Goal: Task Accomplishment & Management: Manage account settings

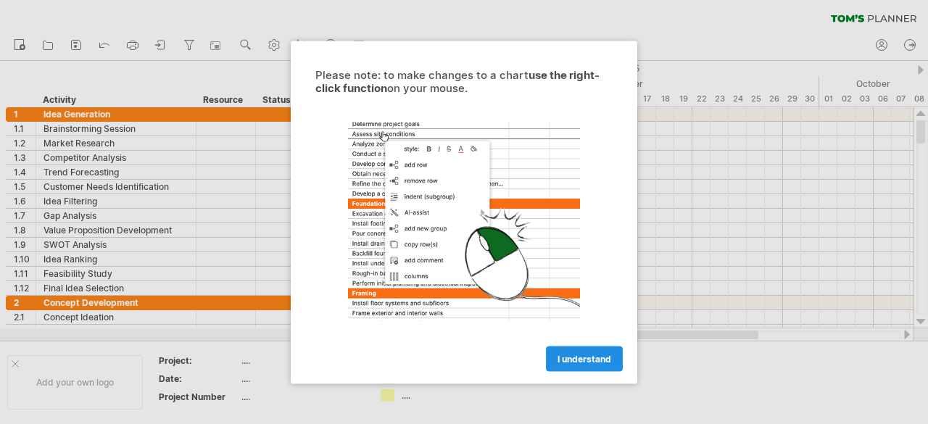
click at [574, 348] on link "I understand" at bounding box center [584, 358] width 77 height 25
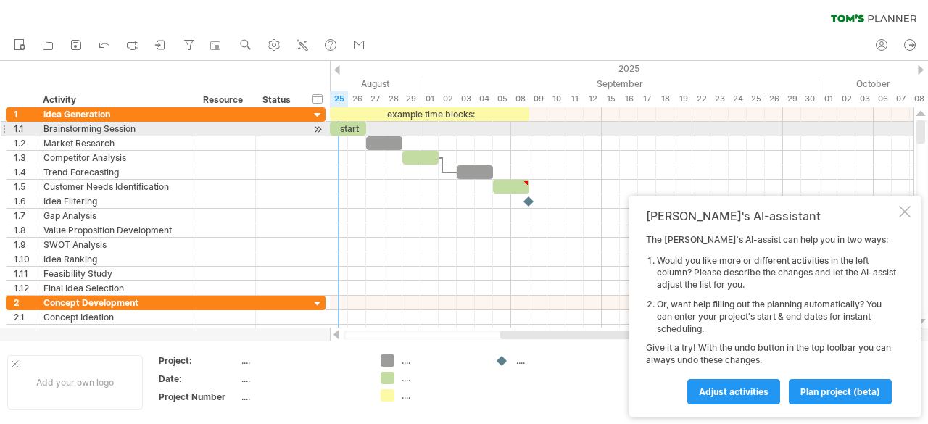
click at [347, 124] on div "start" at bounding box center [348, 129] width 36 height 14
click at [347, 124] on div "*****" at bounding box center [348, 128] width 36 height 13
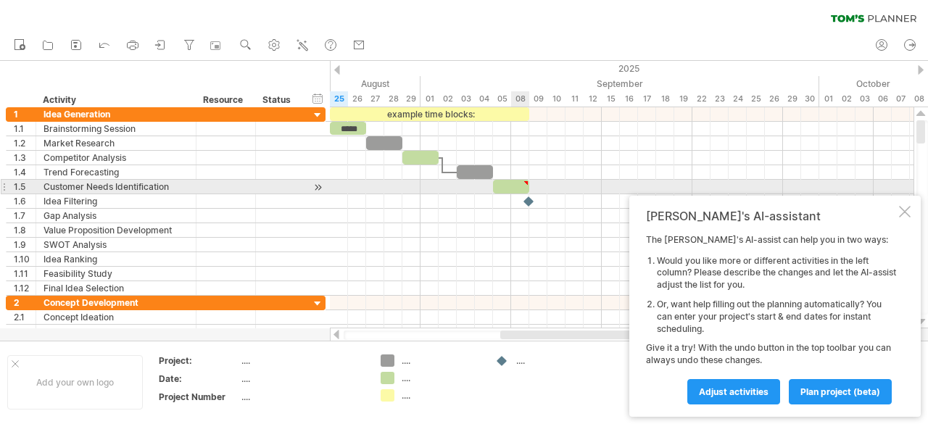
type textarea "**********"
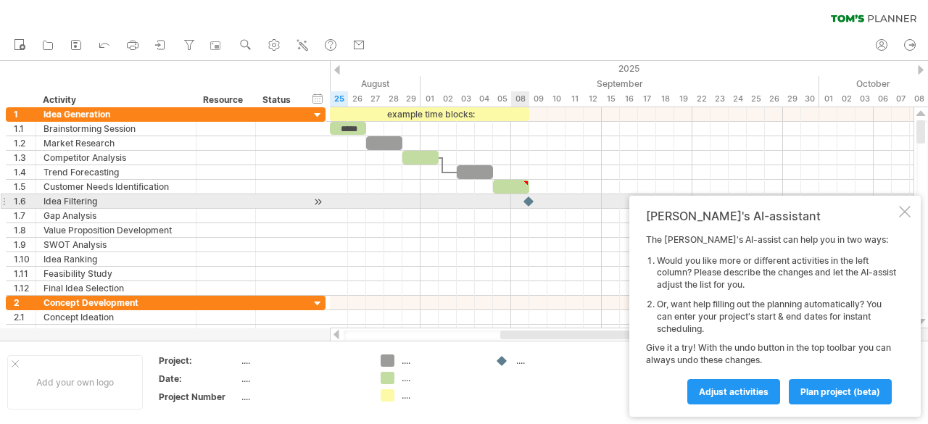
click at [528, 199] on div at bounding box center [529, 201] width 14 height 14
click at [528, 199] on div at bounding box center [529, 201] width 16 height 14
click at [528, 199] on div at bounding box center [529, 201] width 14 height 14
click at [528, 199] on div at bounding box center [529, 201] width 16 height 14
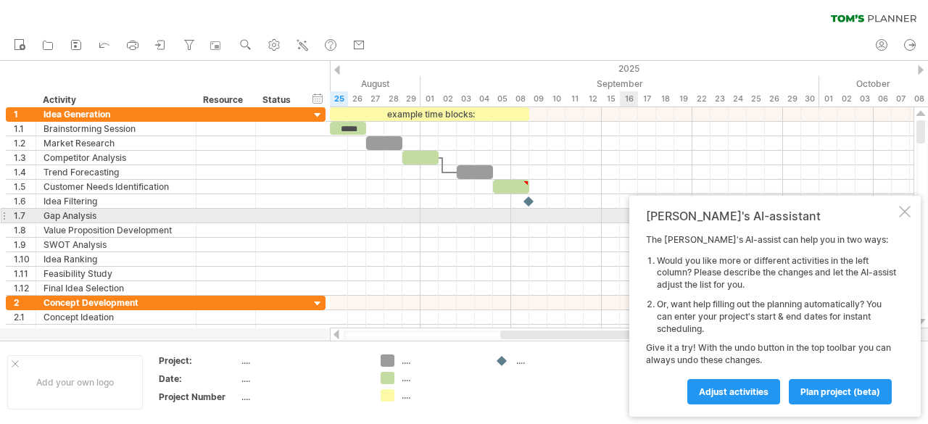
click at [906, 209] on div at bounding box center [905, 212] width 12 height 12
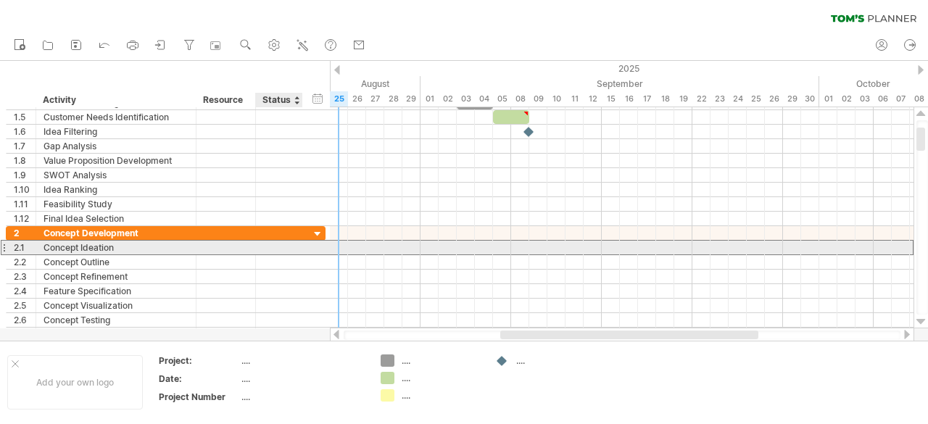
click at [306, 251] on div "**********" at bounding box center [166, 247] width 320 height 15
click at [413, 249] on div at bounding box center [621, 248] width 583 height 14
click at [410, 249] on div at bounding box center [621, 248] width 583 height 14
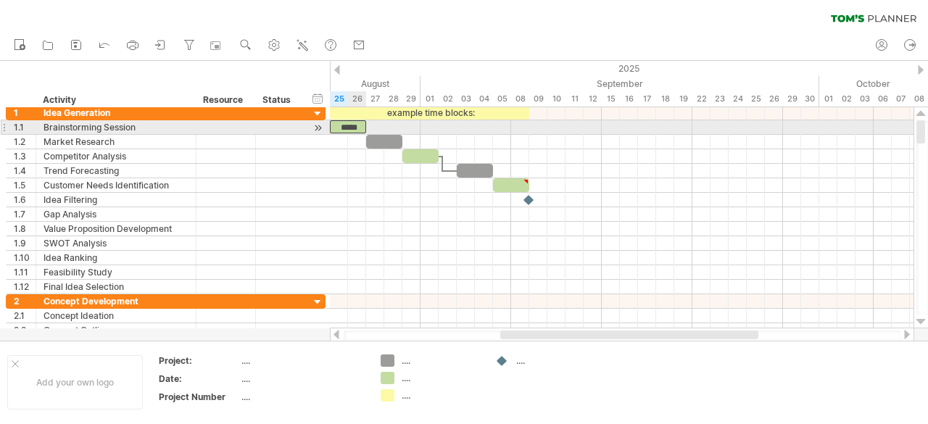
click at [357, 125] on div "*****" at bounding box center [348, 126] width 36 height 13
click at [357, 129] on div "*****" at bounding box center [348, 126] width 36 height 13
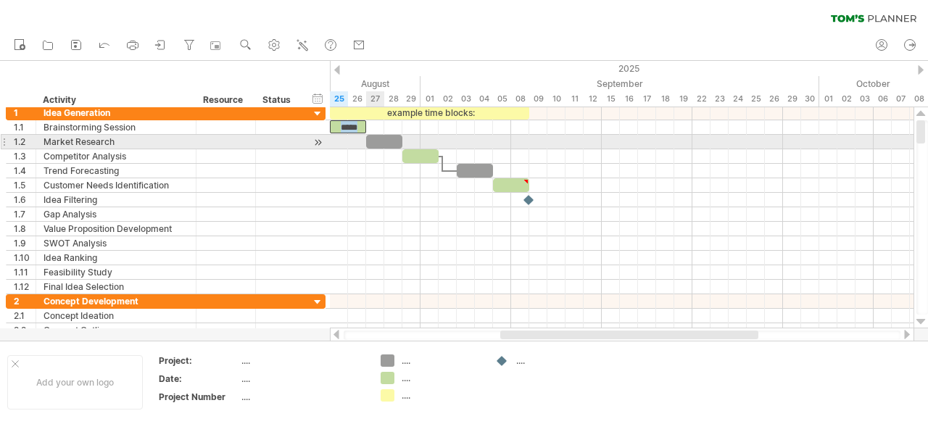
click at [383, 145] on div at bounding box center [384, 142] width 36 height 14
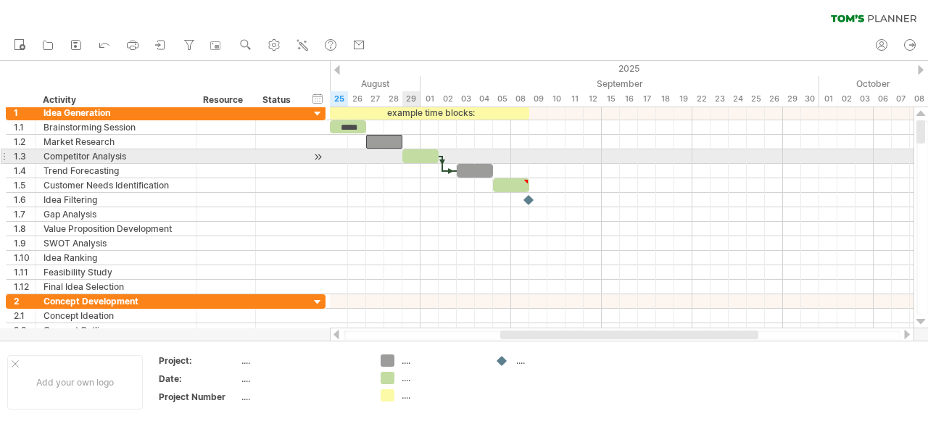
click at [404, 153] on span at bounding box center [402, 156] width 6 height 14
click at [409, 154] on div at bounding box center [420, 156] width 36 height 14
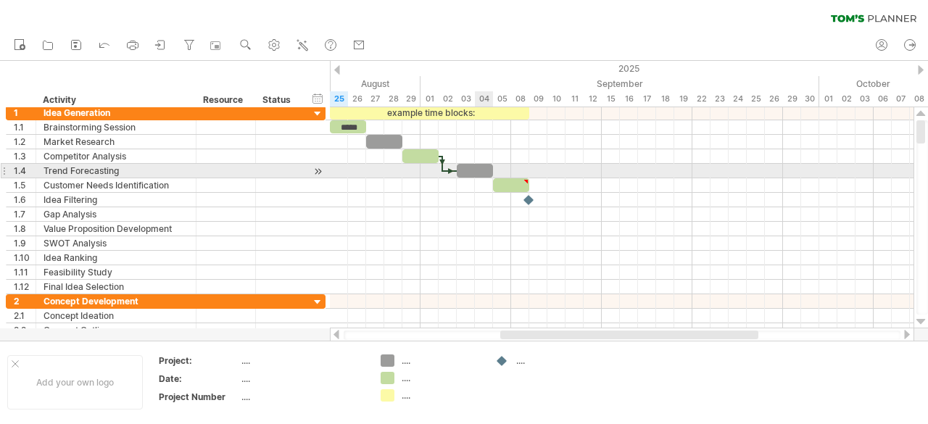
click at [483, 169] on div at bounding box center [475, 171] width 36 height 14
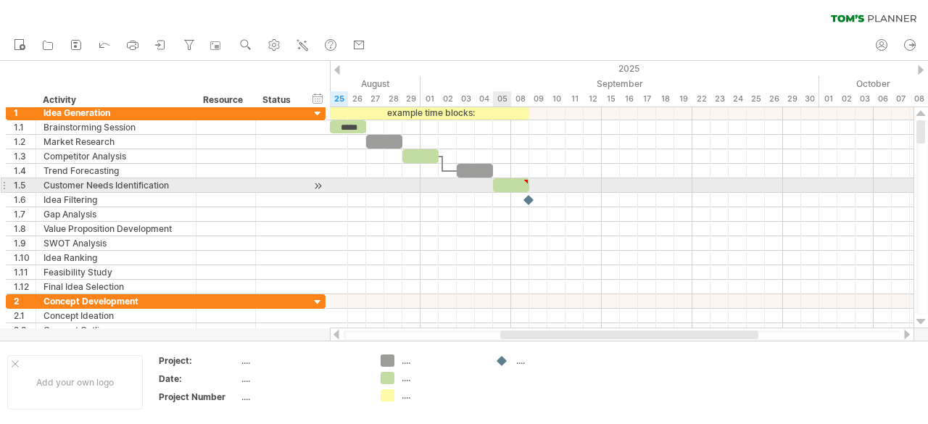
click at [500, 182] on div at bounding box center [511, 185] width 36 height 14
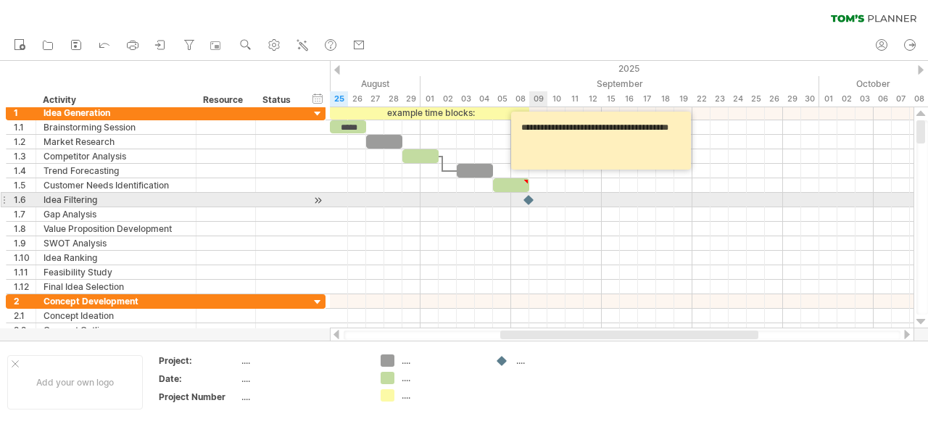
click at [531, 201] on div at bounding box center [529, 200] width 14 height 14
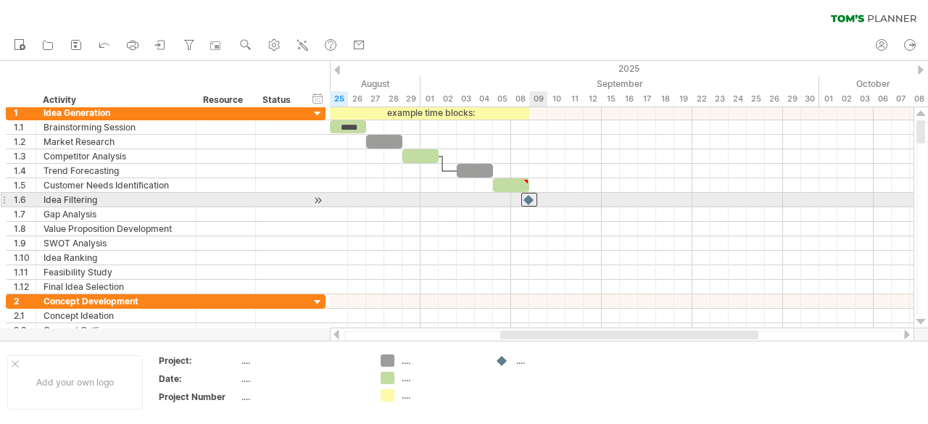
click at [531, 201] on div at bounding box center [529, 200] width 16 height 14
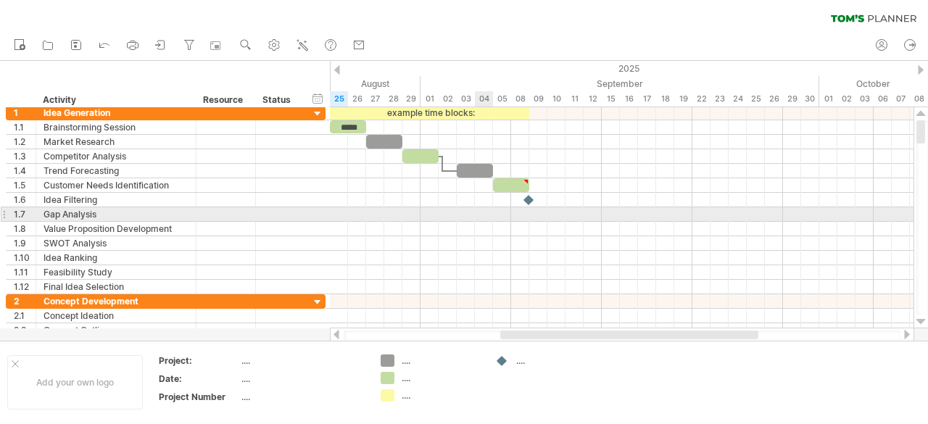
click at [489, 217] on div at bounding box center [621, 214] width 583 height 14
click at [481, 209] on div at bounding box center [621, 214] width 583 height 14
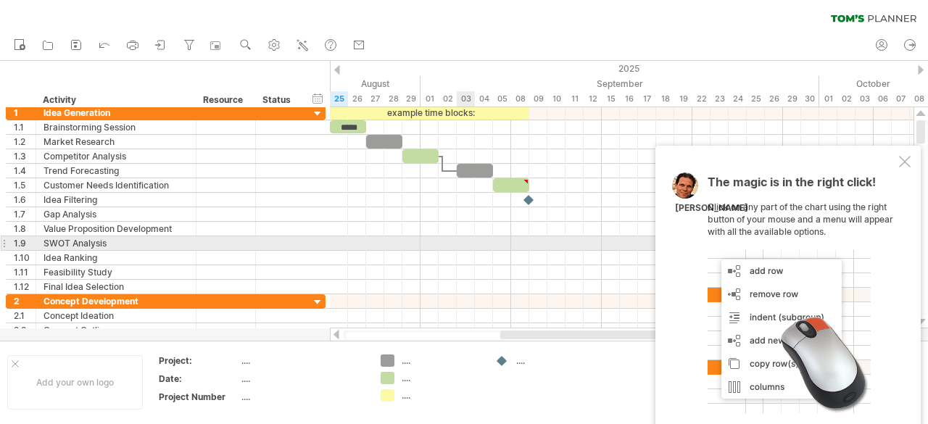
click at [467, 237] on div at bounding box center [621, 243] width 583 height 14
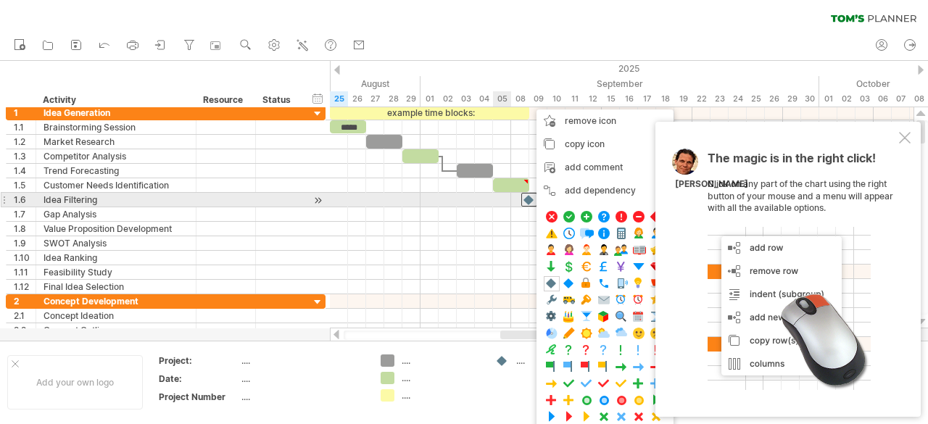
click at [507, 199] on div at bounding box center [621, 200] width 583 height 14
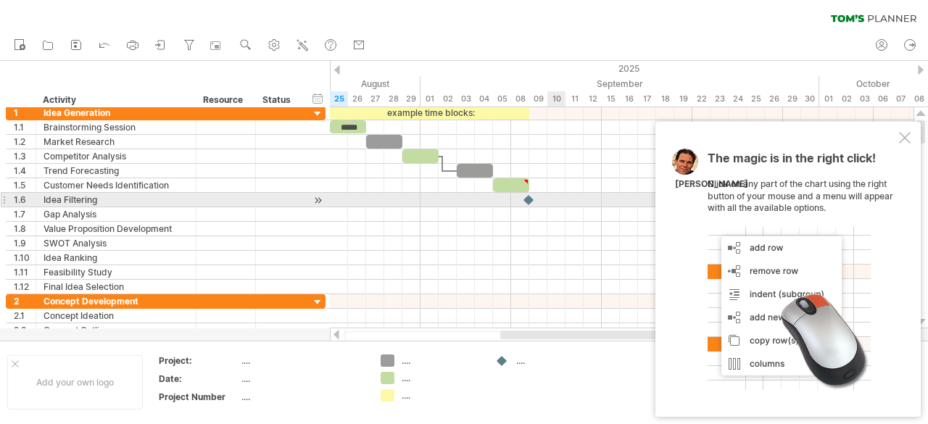
click at [554, 201] on div at bounding box center [621, 200] width 583 height 14
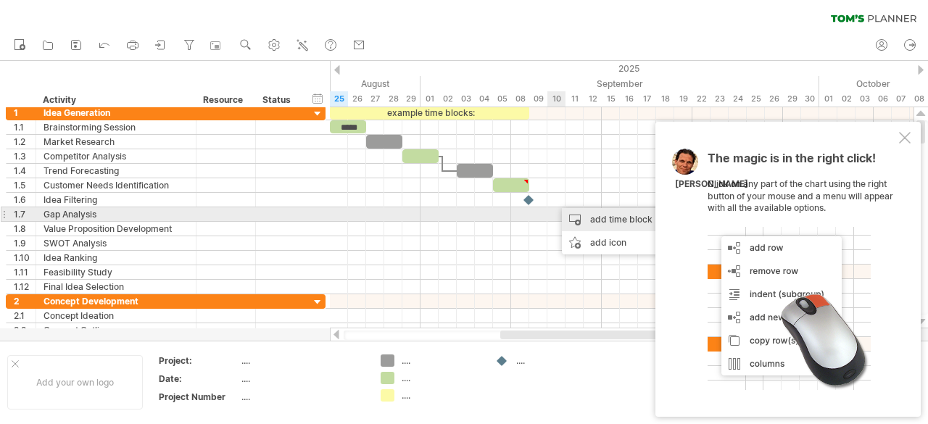
click at [590, 220] on div "add time block" at bounding box center [612, 219] width 100 height 23
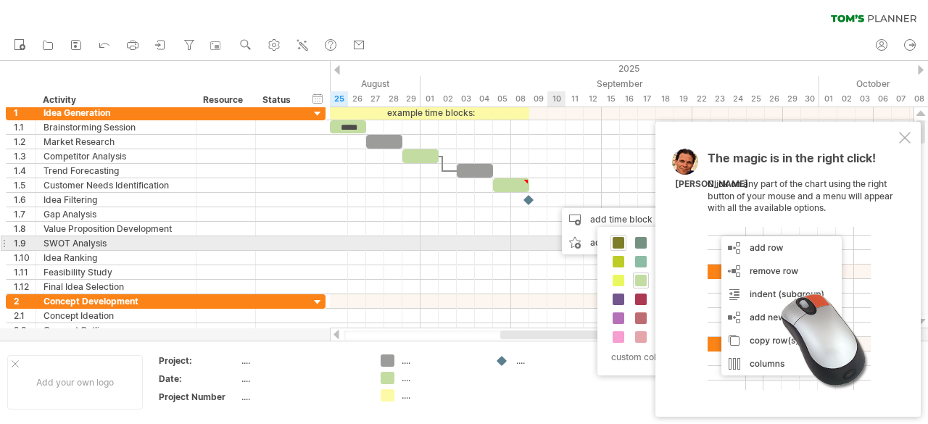
click at [618, 240] on span at bounding box center [618, 243] width 12 height 12
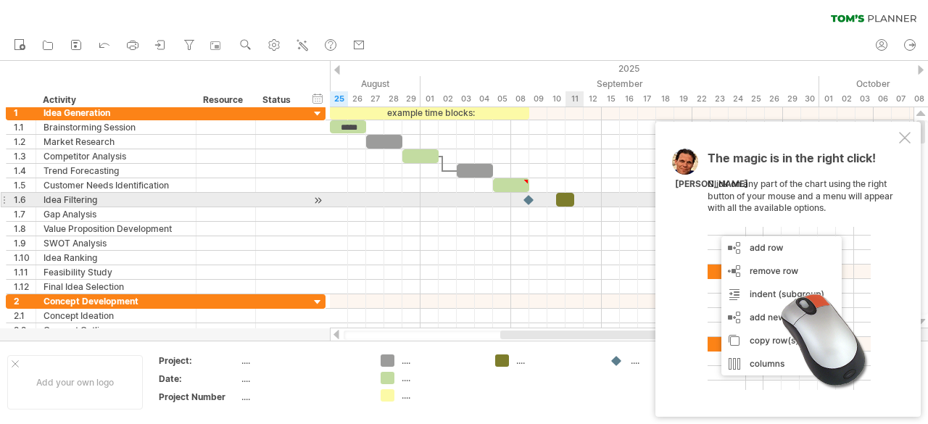
click at [568, 193] on div at bounding box center [565, 200] width 18 height 14
click at [566, 196] on div at bounding box center [565, 200] width 18 height 14
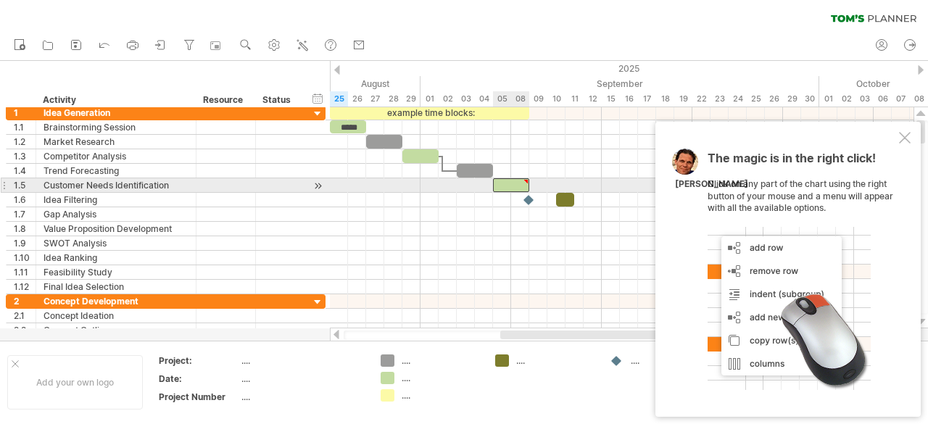
click at [520, 186] on div at bounding box center [511, 185] width 36 height 14
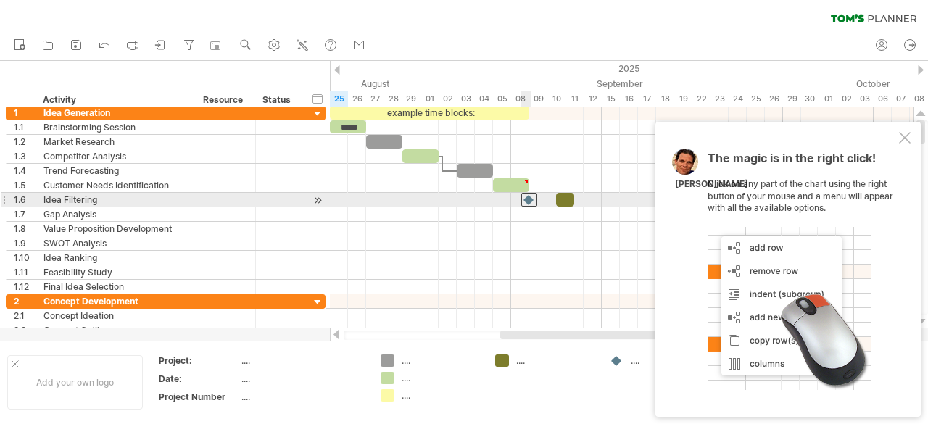
click at [533, 201] on div at bounding box center [529, 200] width 16 height 14
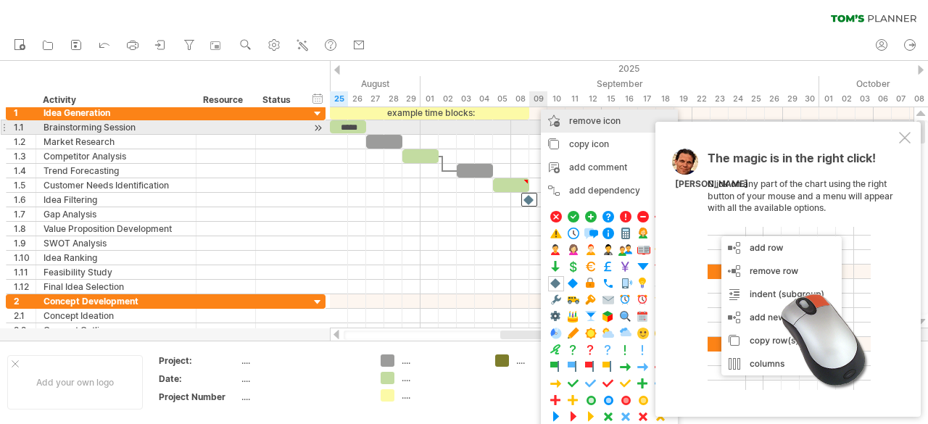
click at [581, 128] on div "remove icon remove selected items" at bounding box center [609, 120] width 137 height 23
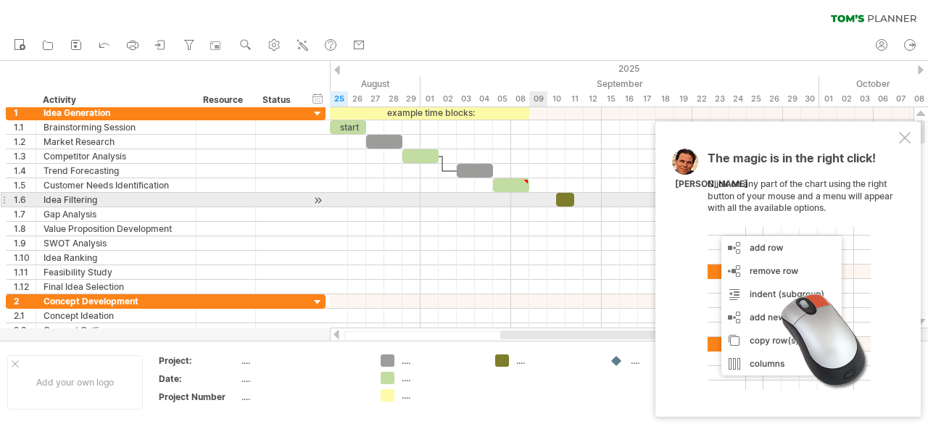
click at [530, 199] on div at bounding box center [621, 200] width 583 height 14
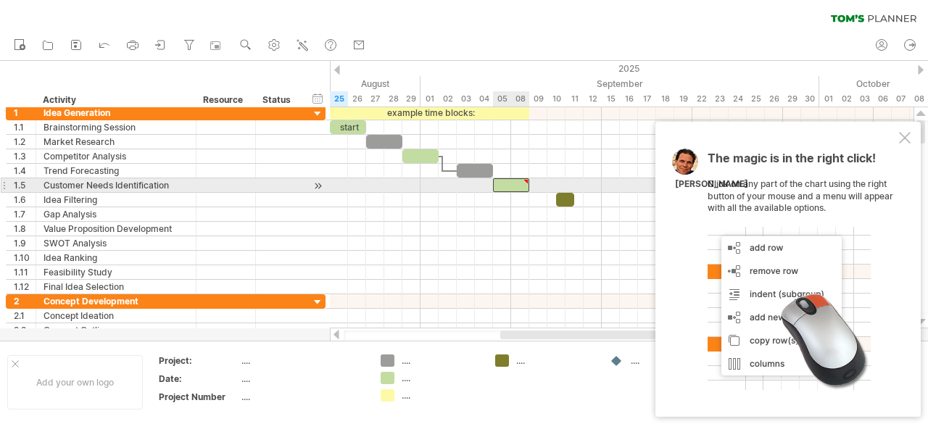
click at [521, 188] on div at bounding box center [511, 185] width 36 height 14
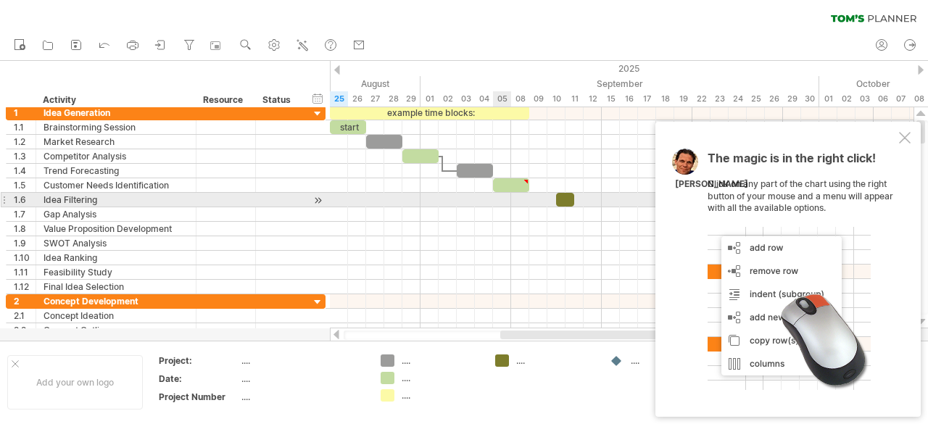
click at [494, 194] on div at bounding box center [621, 200] width 583 height 14
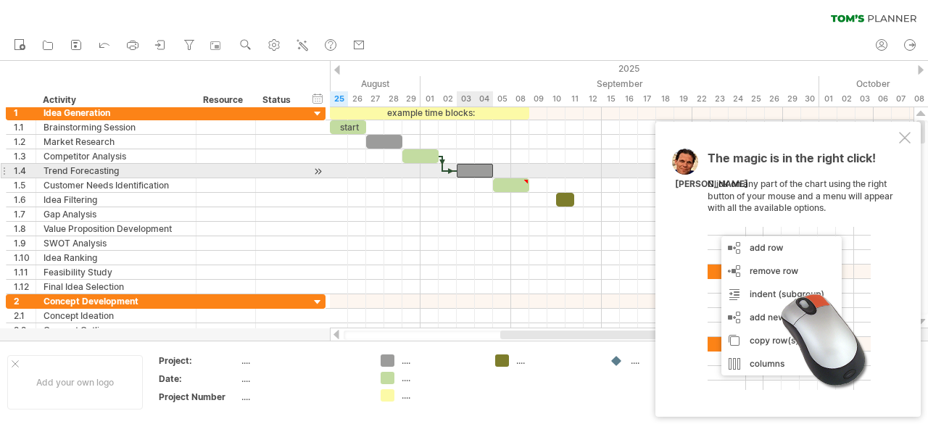
click at [474, 172] on div at bounding box center [475, 171] width 36 height 14
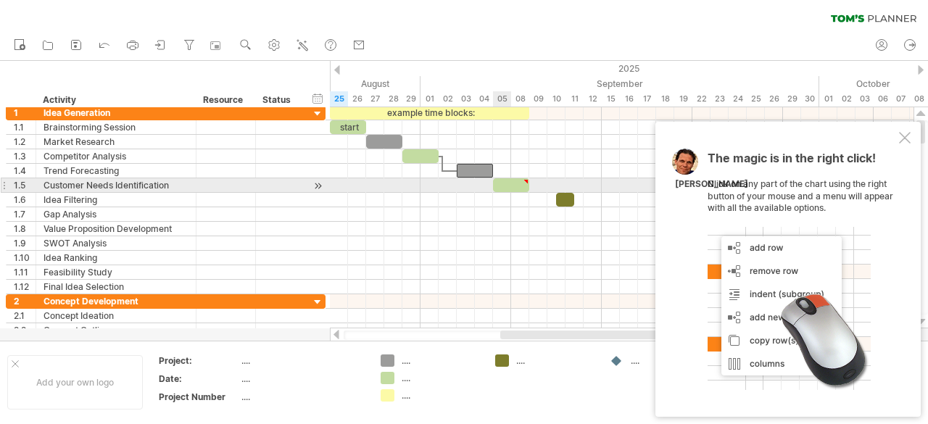
click at [502, 183] on div at bounding box center [511, 185] width 36 height 14
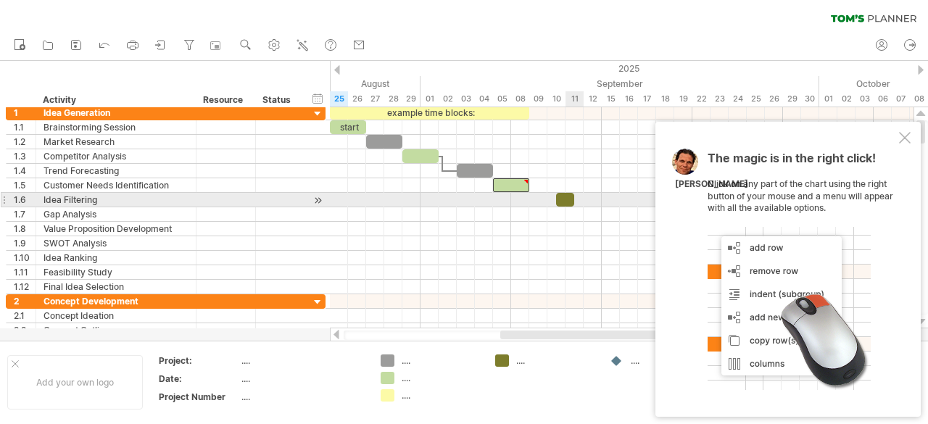
click at [568, 194] on div at bounding box center [565, 200] width 18 height 14
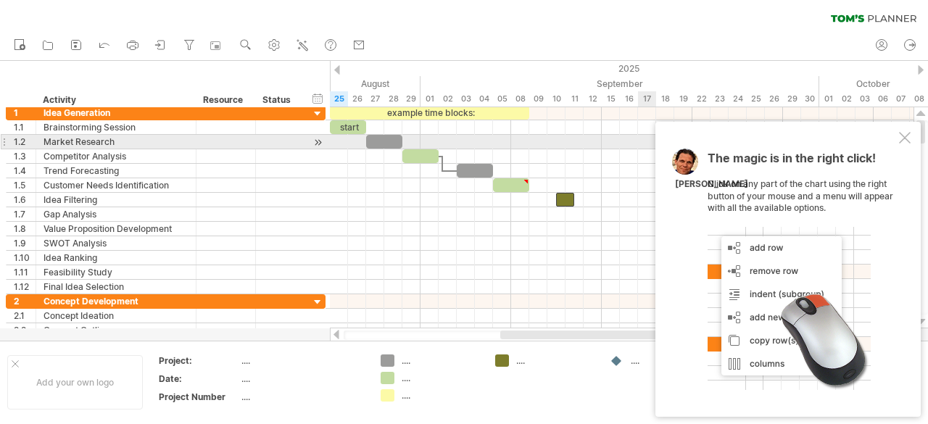
click at [907, 138] on div at bounding box center [905, 138] width 12 height 12
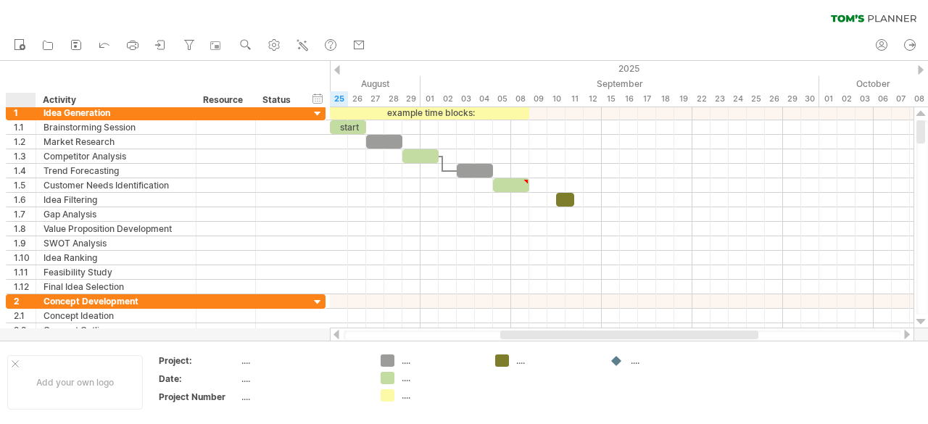
click at [41, 56] on ul "new open" at bounding box center [189, 45] width 365 height 30
click at [44, 50] on icon at bounding box center [47, 45] width 9 height 9
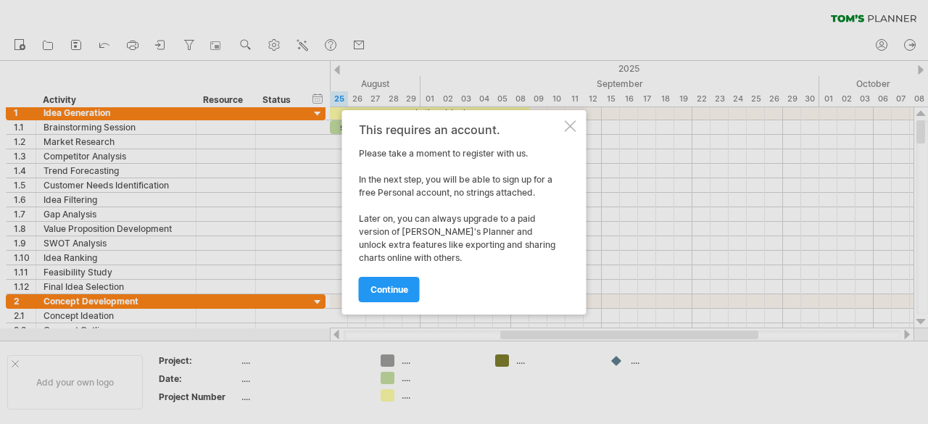
drag, startPoint x: 416, startPoint y: 158, endPoint x: 488, endPoint y: 177, distance: 74.2
click at [488, 177] on div "This requires an account. Please take a moment to register with us. In the next…" at bounding box center [460, 212] width 203 height 178
click at [570, 127] on div at bounding box center [571, 126] width 12 height 12
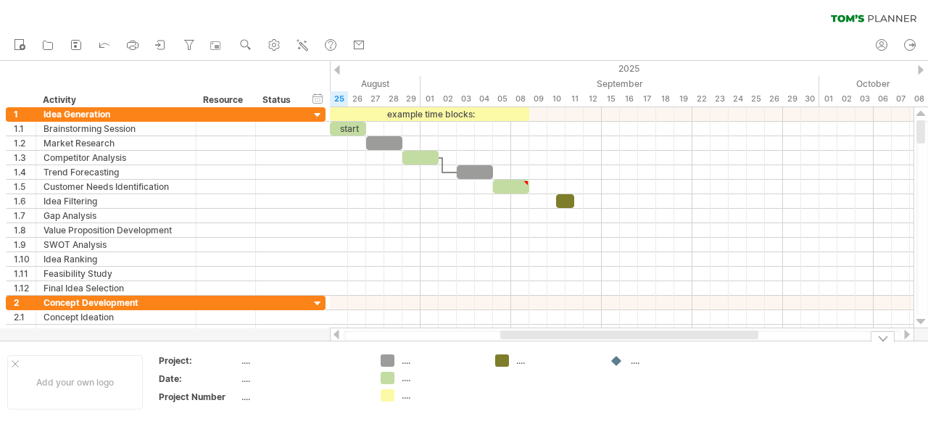
drag, startPoint x: 526, startPoint y: 340, endPoint x: 361, endPoint y: 345, distance: 165.3
click at [359, 345] on div "Trying to reach [DOMAIN_NAME] Connected again... 0% clear filter new 1" at bounding box center [464, 212] width 928 height 424
click at [337, 336] on div at bounding box center [336, 334] width 12 height 9
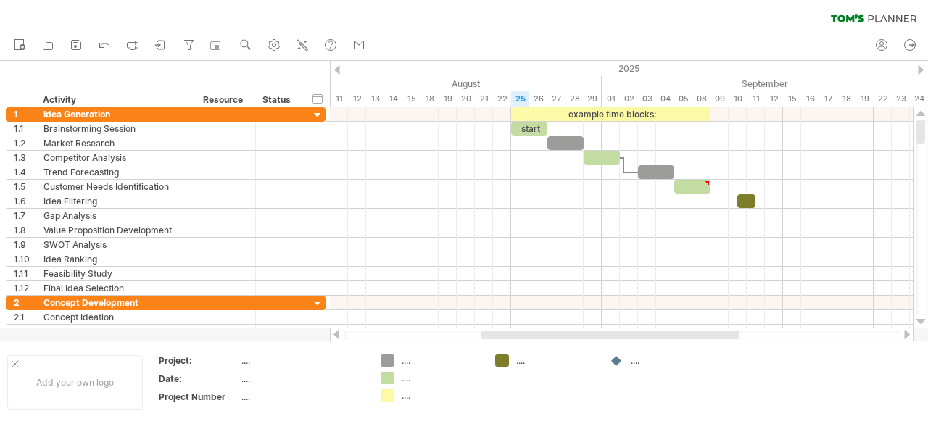
click at [337, 336] on div at bounding box center [336, 334] width 12 height 9
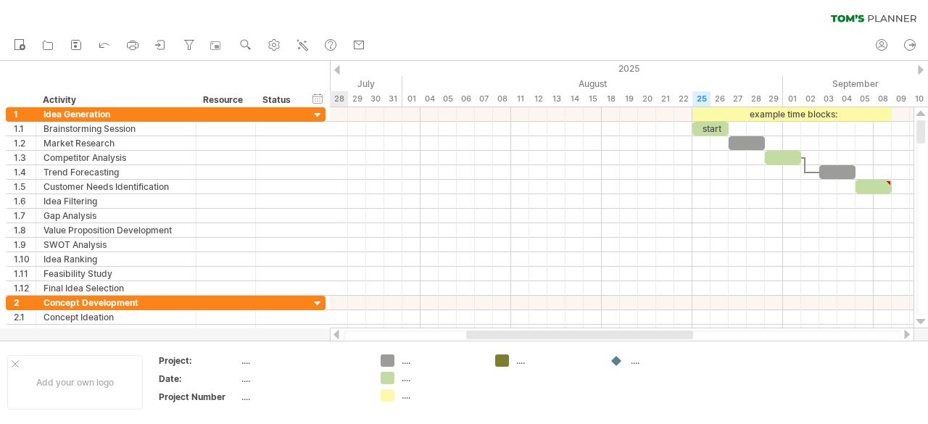
click at [337, 336] on div at bounding box center [336, 334] width 12 height 9
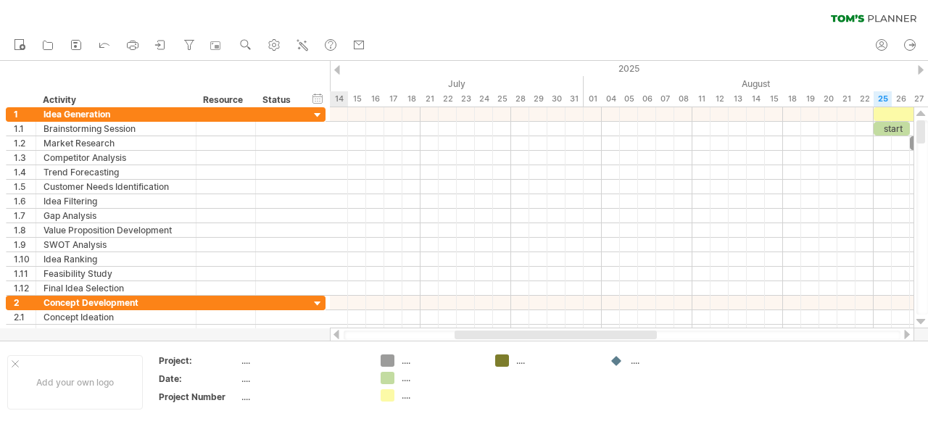
click at [337, 336] on div at bounding box center [336, 334] width 12 height 9
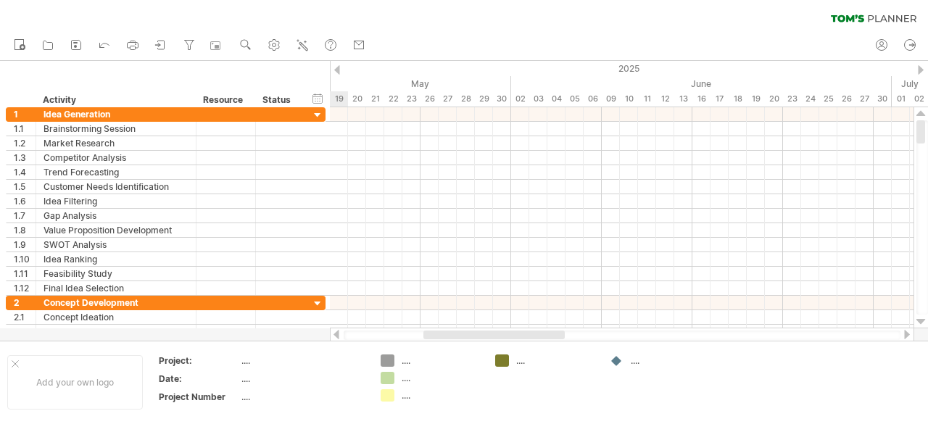
click at [337, 336] on div at bounding box center [336, 334] width 12 height 9
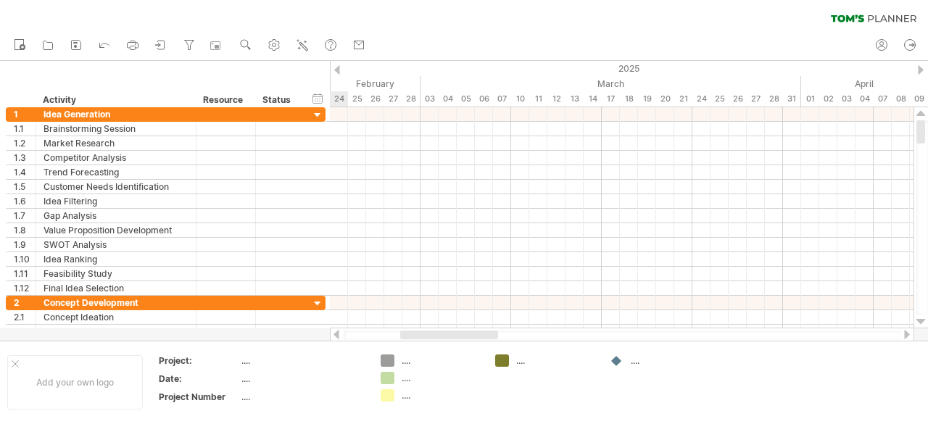
click at [337, 336] on div at bounding box center [336, 334] width 12 height 9
drag, startPoint x: 337, startPoint y: 336, endPoint x: 349, endPoint y: 333, distance: 12.7
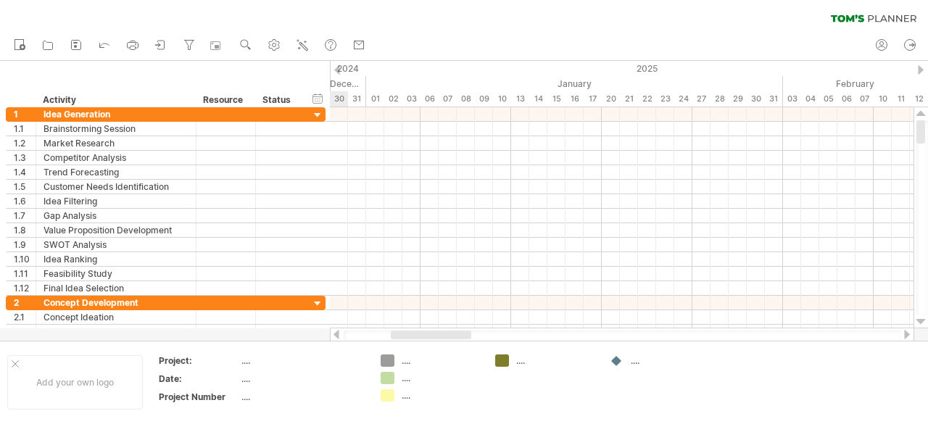
click at [341, 334] on div at bounding box center [336, 334] width 12 height 9
drag, startPoint x: 436, startPoint y: 339, endPoint x: 450, endPoint y: 337, distance: 13.9
click at [450, 337] on div at bounding box center [622, 334] width 557 height 9
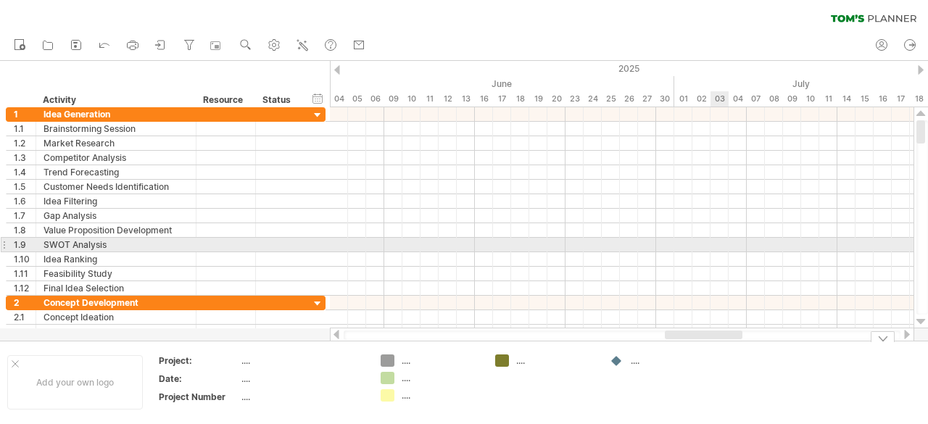
drag, startPoint x: 449, startPoint y: 338, endPoint x: 724, endPoint y: 250, distance: 289.0
click at [724, 250] on div "Trying to reach [DOMAIN_NAME] Connected again... 0% clear filter new 1" at bounding box center [464, 212] width 928 height 424
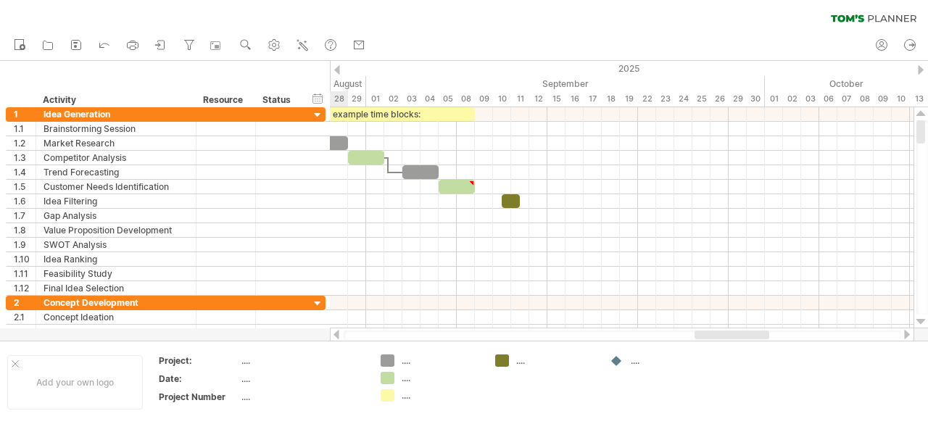
drag, startPoint x: 496, startPoint y: 333, endPoint x: 744, endPoint y: 267, distance: 257.0
click at [750, 297] on div "Trying to reach [DOMAIN_NAME] Connected again... 0% clear filter new 1" at bounding box center [464, 212] width 928 height 424
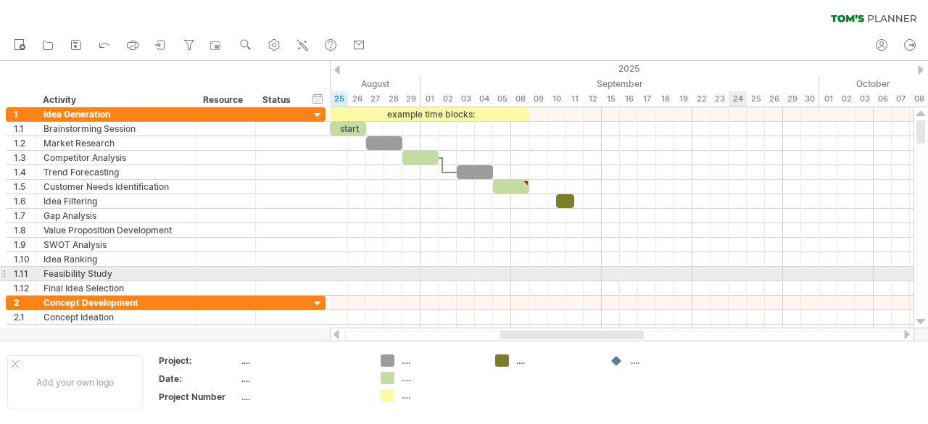
click at [744, 275] on div at bounding box center [621, 274] width 583 height 14
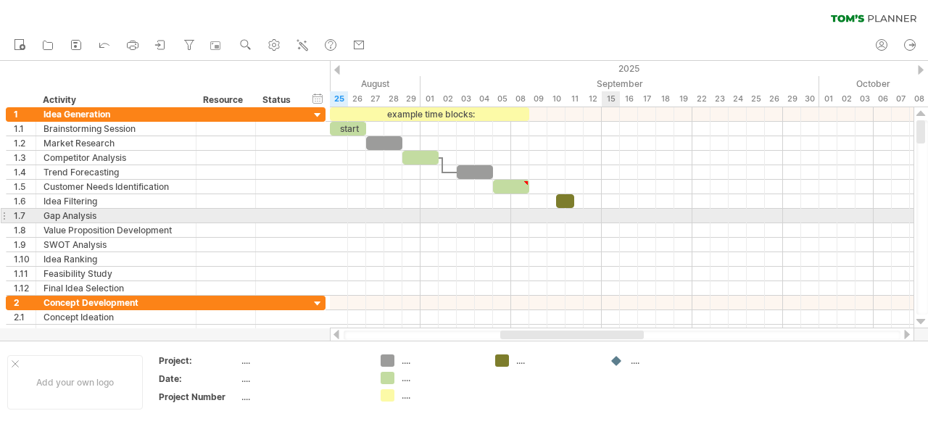
click at [615, 217] on div at bounding box center [621, 216] width 583 height 14
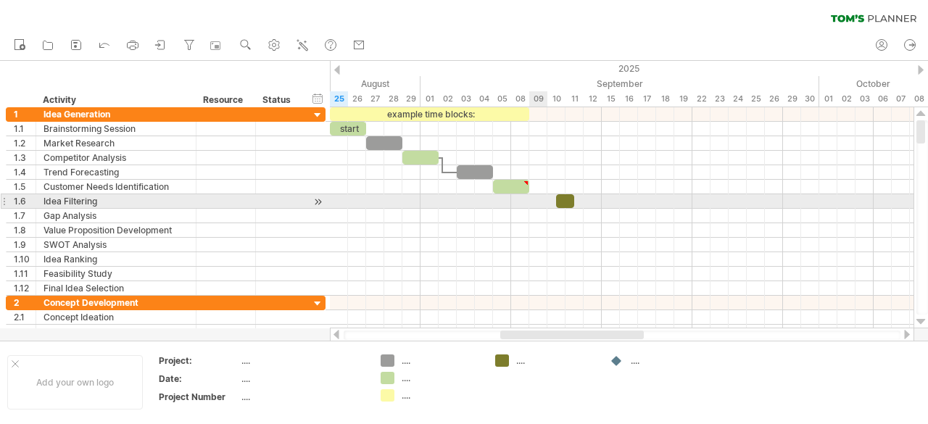
click at [546, 209] on div at bounding box center [621, 216] width 583 height 14
click at [555, 198] on span at bounding box center [556, 201] width 6 height 14
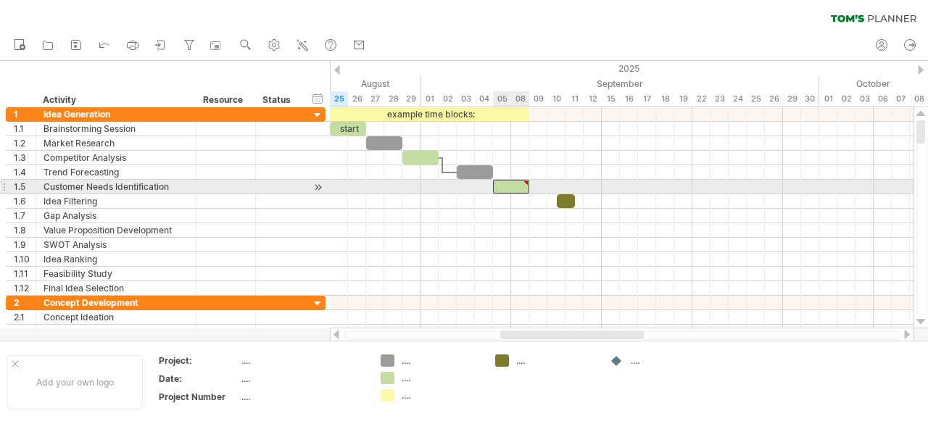
click at [509, 188] on div at bounding box center [511, 187] width 36 height 14
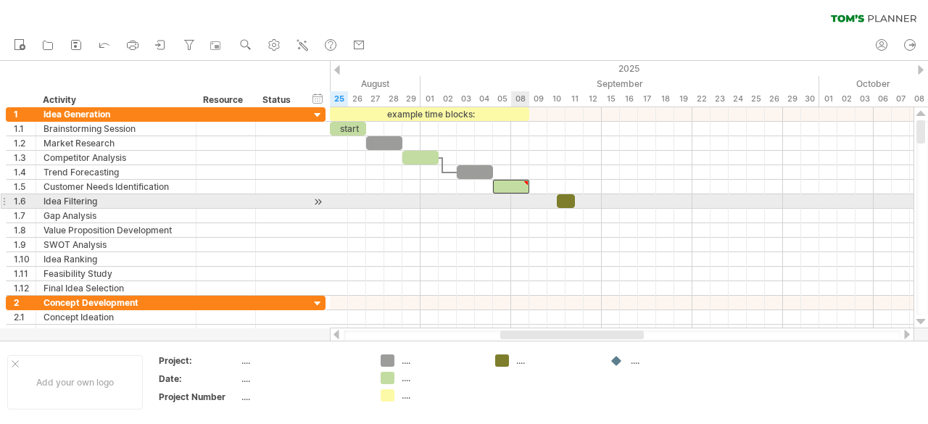
click at [527, 195] on div at bounding box center [621, 201] width 583 height 14
click at [562, 198] on div at bounding box center [556, 201] width 18 height 14
click at [548, 205] on div at bounding box center [556, 201] width 18 height 14
drag, startPoint x: 555, startPoint y: 201, endPoint x: 548, endPoint y: 188, distance: 14.3
drag, startPoint x: 546, startPoint y: 183, endPoint x: 544, endPoint y: 198, distance: 14.8
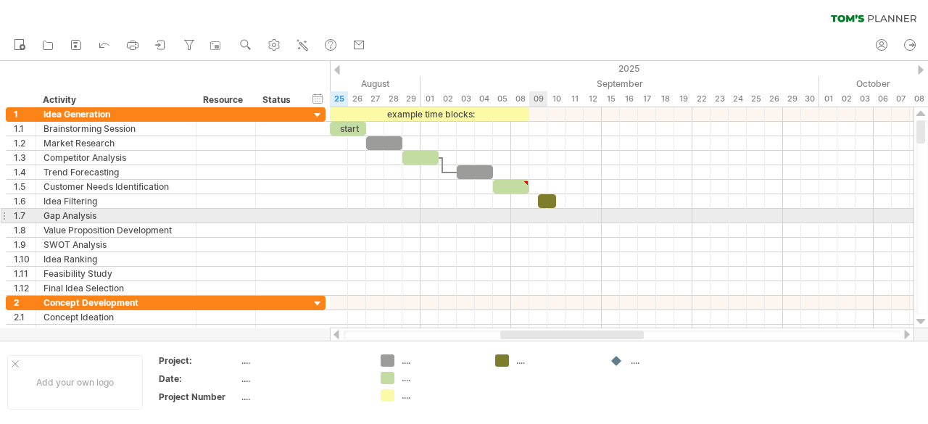
click at [540, 218] on div at bounding box center [621, 216] width 583 height 14
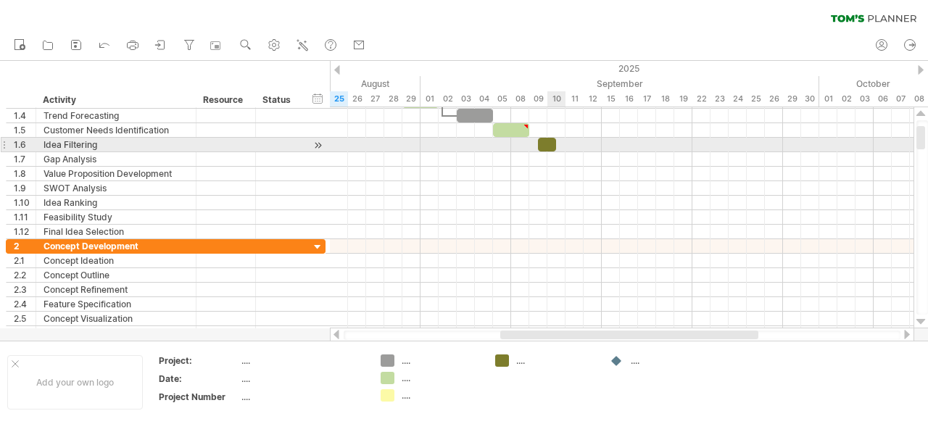
click at [551, 143] on div at bounding box center [547, 145] width 18 height 14
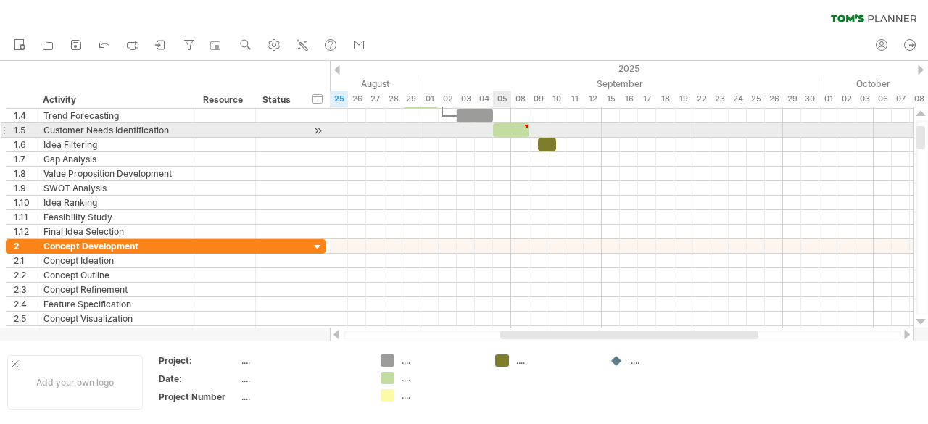
click at [509, 131] on div at bounding box center [511, 130] width 36 height 14
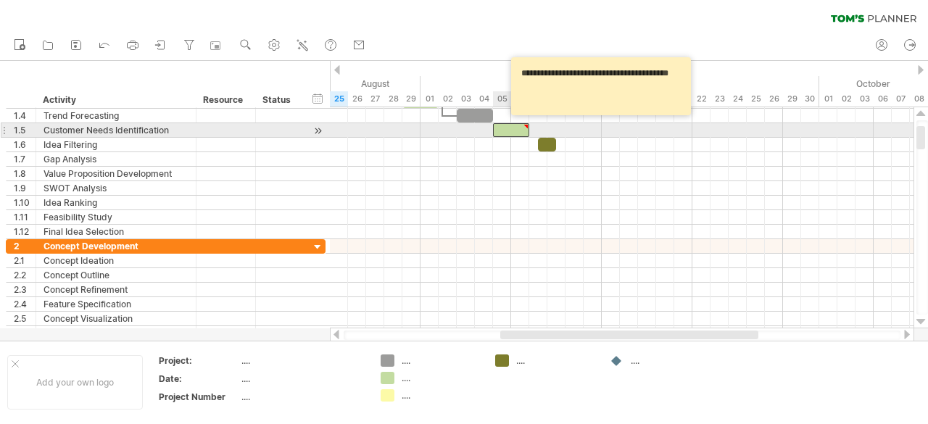
click at [509, 131] on div at bounding box center [511, 130] width 36 height 14
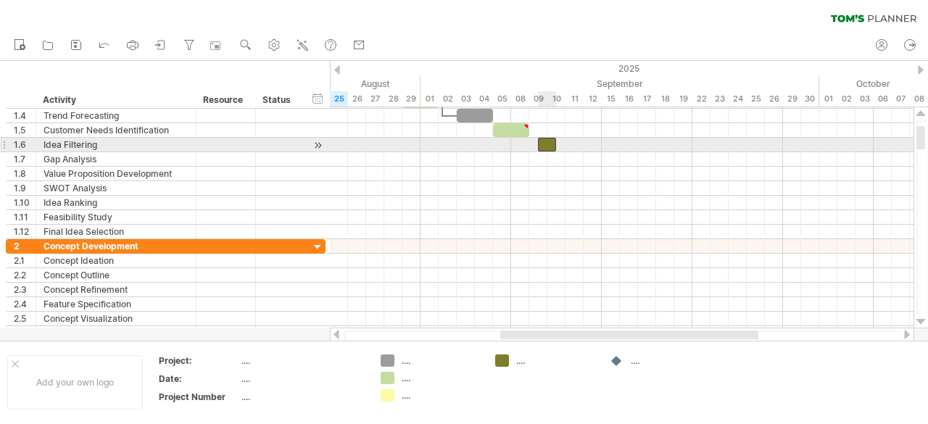
click at [546, 147] on div at bounding box center [547, 145] width 18 height 14
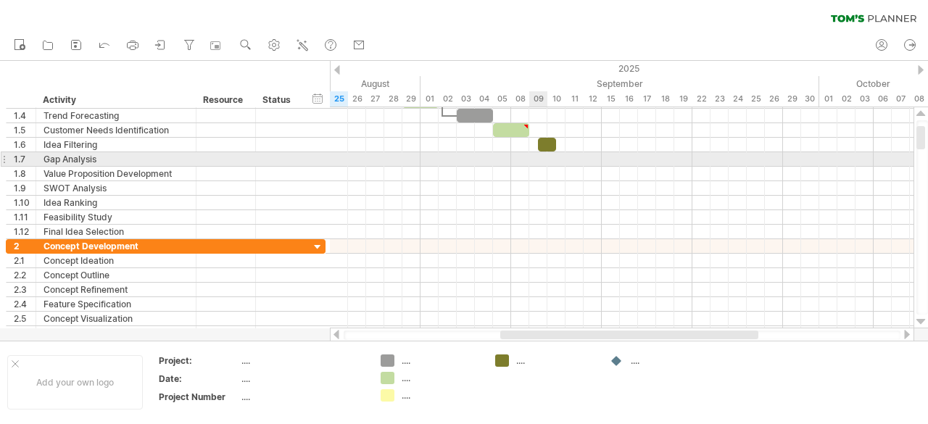
click at [545, 157] on div at bounding box center [621, 159] width 583 height 14
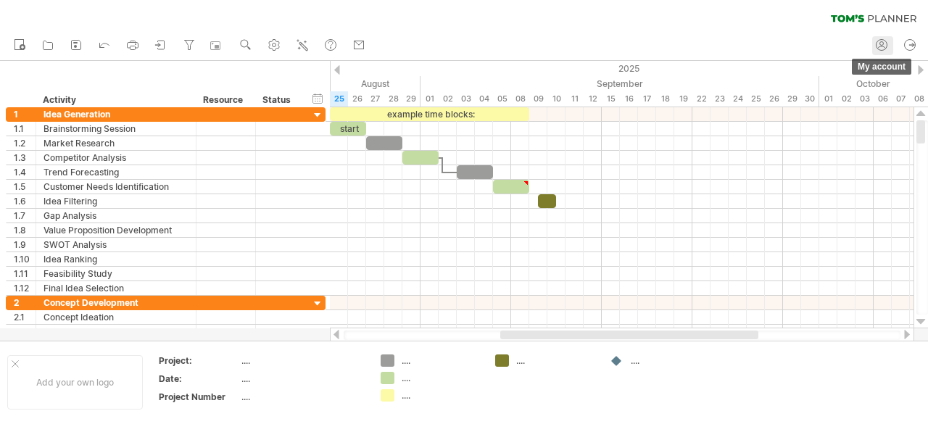
click at [880, 49] on icon at bounding box center [881, 45] width 14 height 14
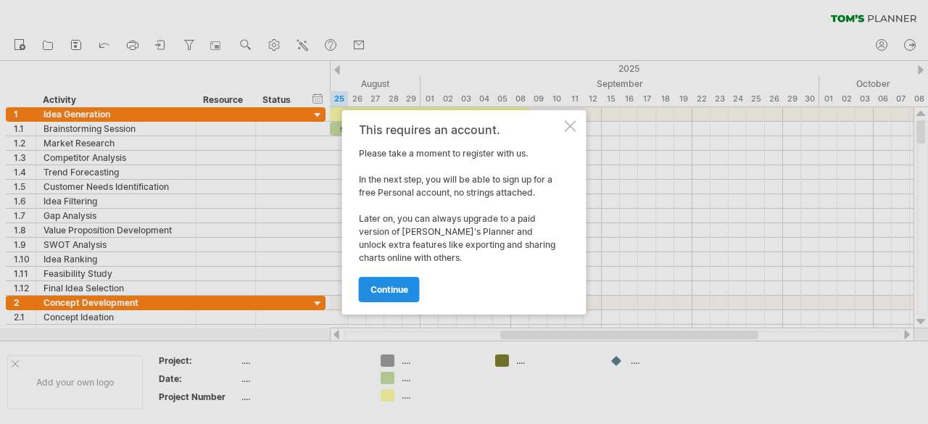
click at [373, 291] on span "continue" at bounding box center [389, 289] width 38 height 11
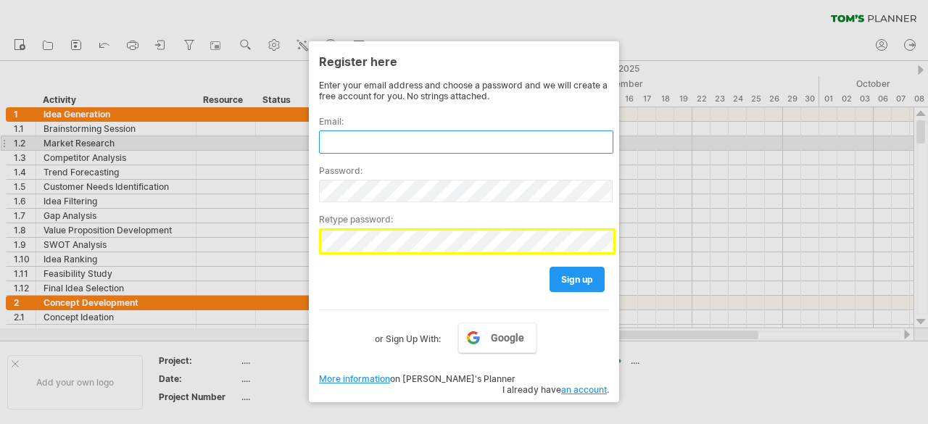
click at [406, 136] on input "text" at bounding box center [466, 141] width 294 height 23
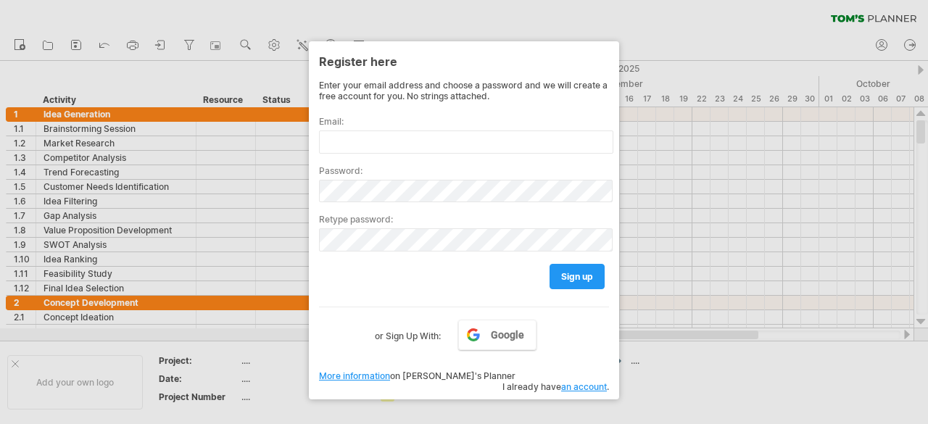
click at [407, 11] on div at bounding box center [464, 212] width 928 height 424
click at [718, 7] on div at bounding box center [464, 212] width 928 height 424
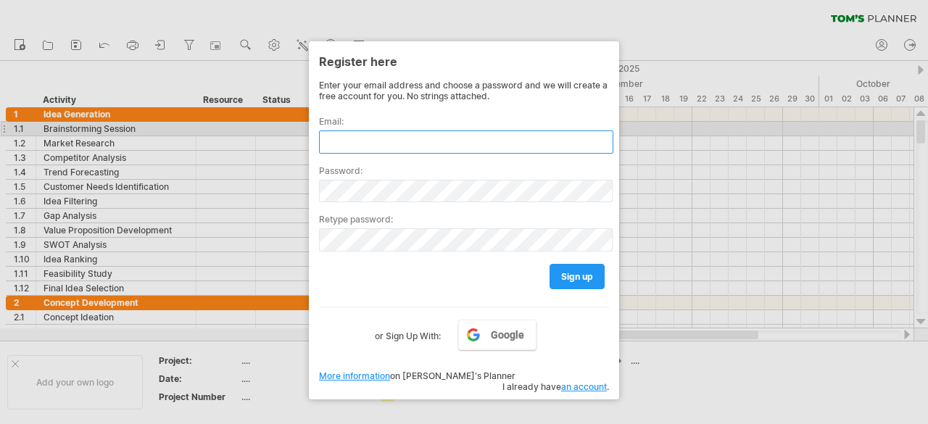
click at [394, 135] on input "text" at bounding box center [466, 141] width 294 height 23
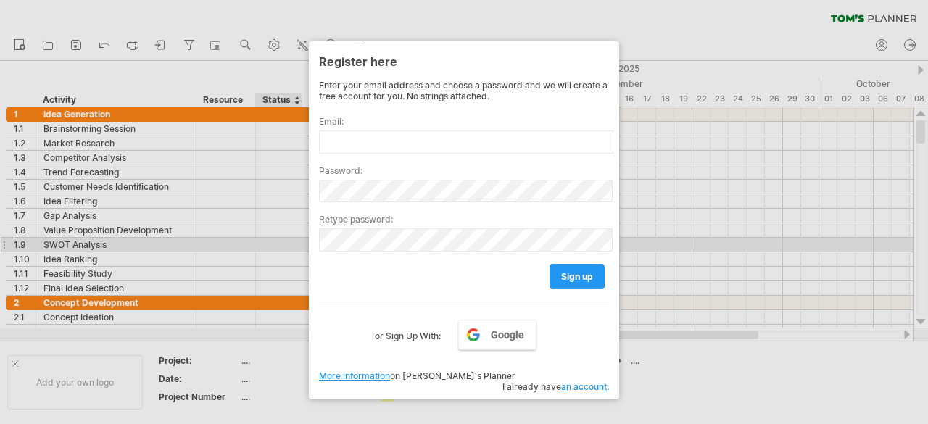
click at [290, 239] on div at bounding box center [464, 212] width 928 height 424
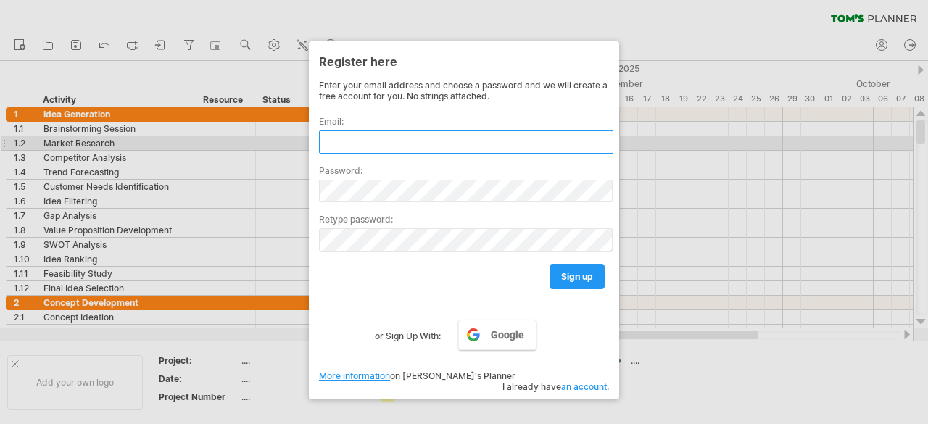
click at [375, 145] on input "text" at bounding box center [466, 141] width 294 height 23
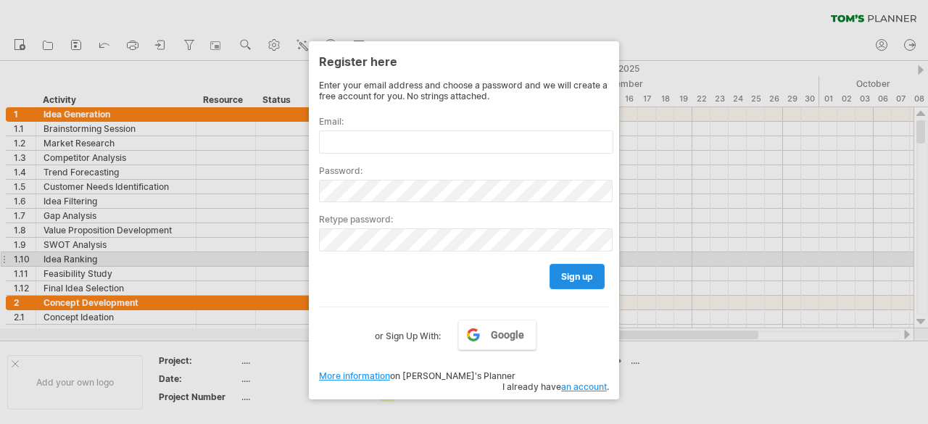
click at [571, 265] on link "sign up" at bounding box center [576, 276] width 55 height 25
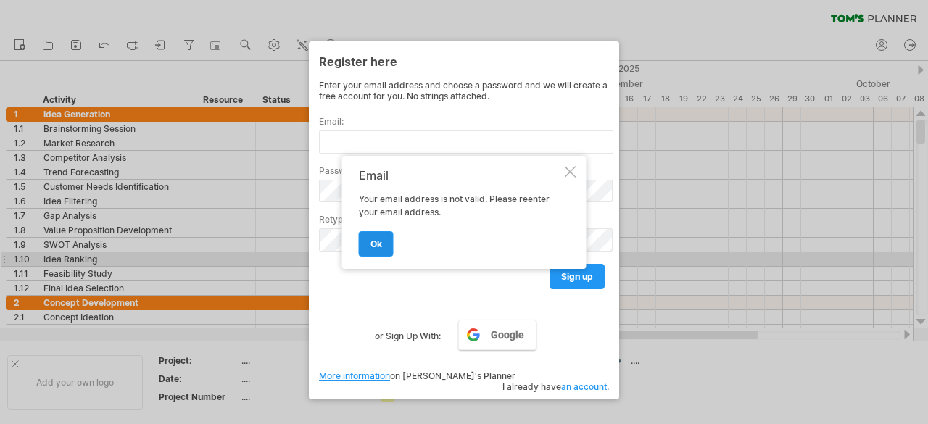
click at [373, 234] on link "ok" at bounding box center [376, 243] width 35 height 25
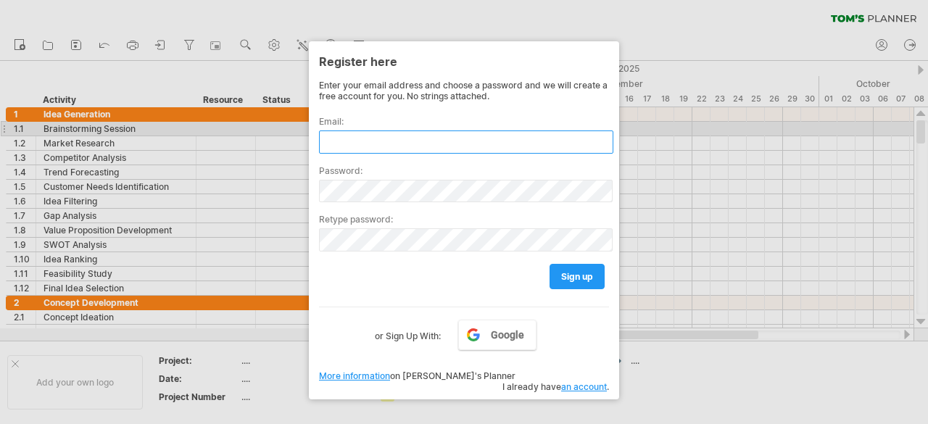
click at [441, 130] on input "text" at bounding box center [466, 141] width 294 height 23
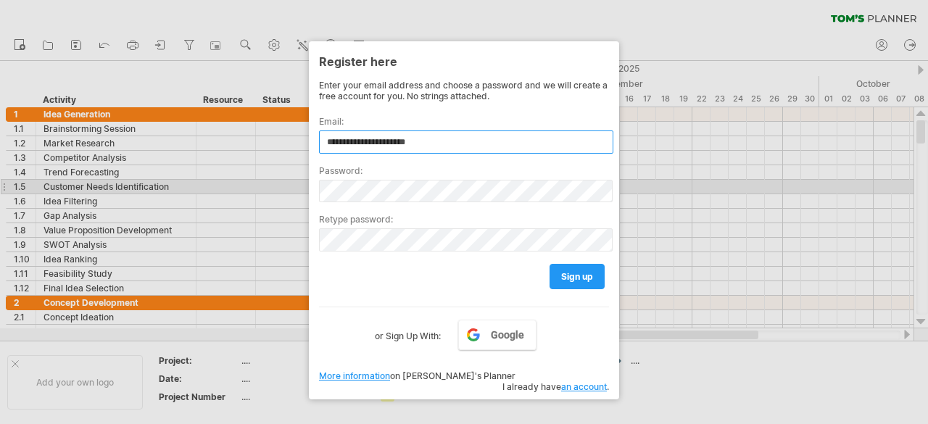
type input "**********"
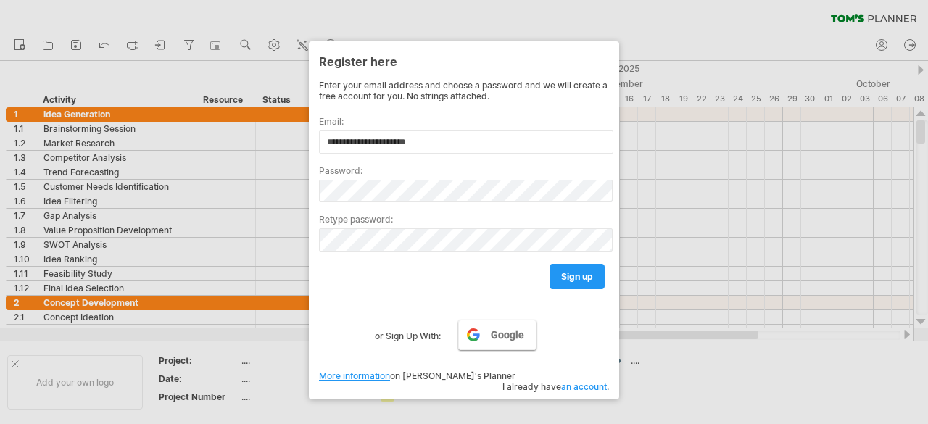
click at [497, 333] on span "Google" at bounding box center [507, 335] width 33 height 12
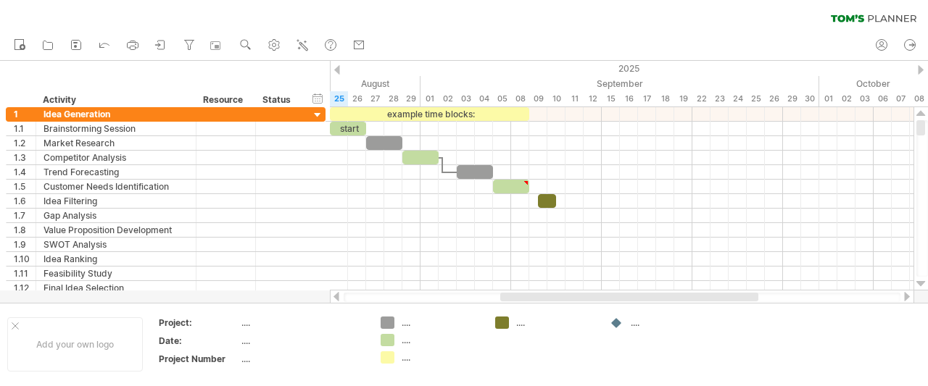
click at [44, 36] on ul "new open" at bounding box center [189, 45] width 365 height 30
click at [46, 46] on icon at bounding box center [48, 45] width 14 height 14
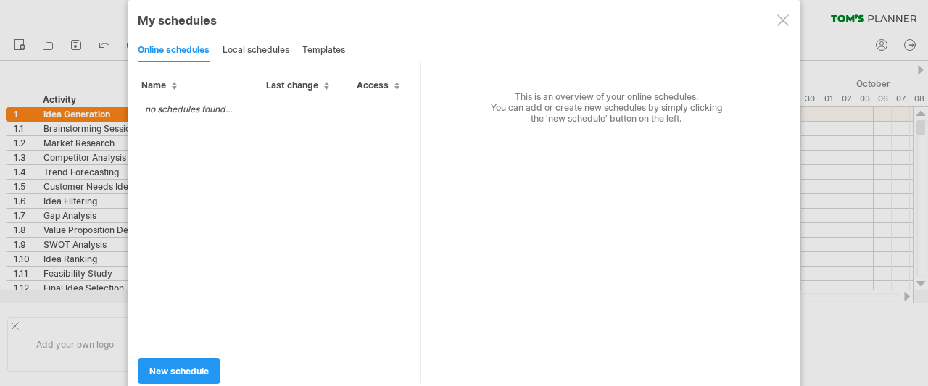
click at [781, 24] on div at bounding box center [783, 20] width 12 height 12
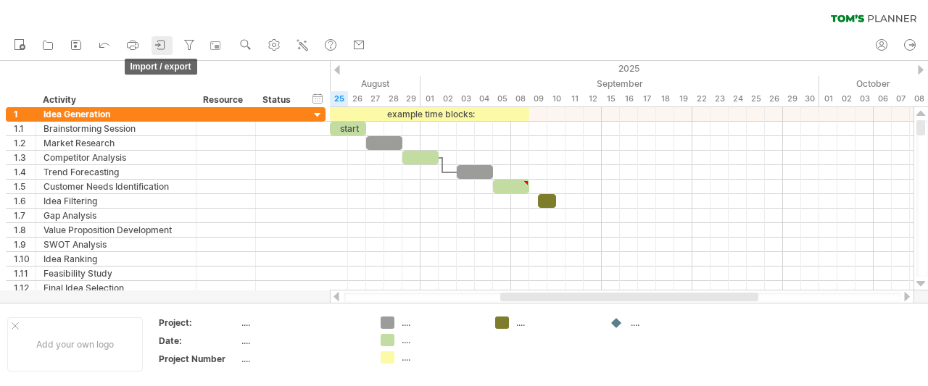
click at [167, 43] on icon at bounding box center [161, 45] width 14 height 14
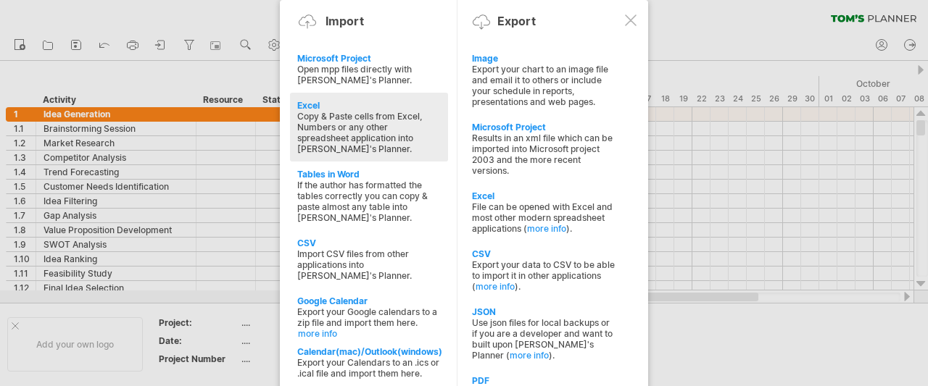
click at [403, 128] on div "Copy & Paste cells from Excel, Numbers or any other spreadsheet application int…" at bounding box center [369, 132] width 144 height 43
type textarea "**********"
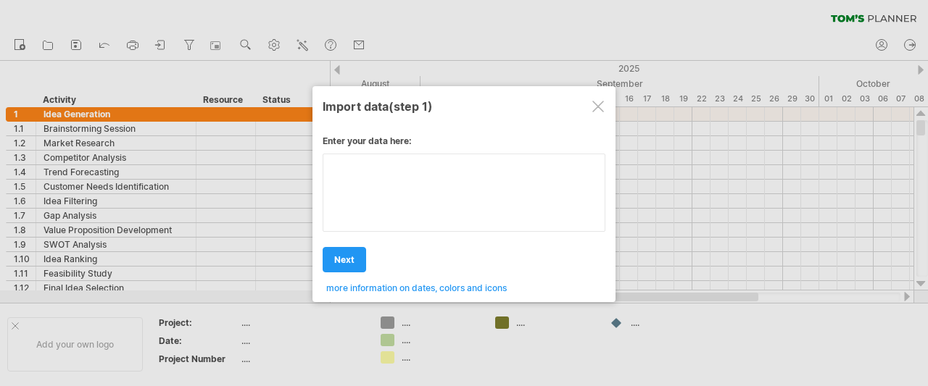
click at [375, 203] on div "Enter your data here: Your data: Weekend days ' mon tue Hide weekend days" at bounding box center [464, 209] width 283 height 169
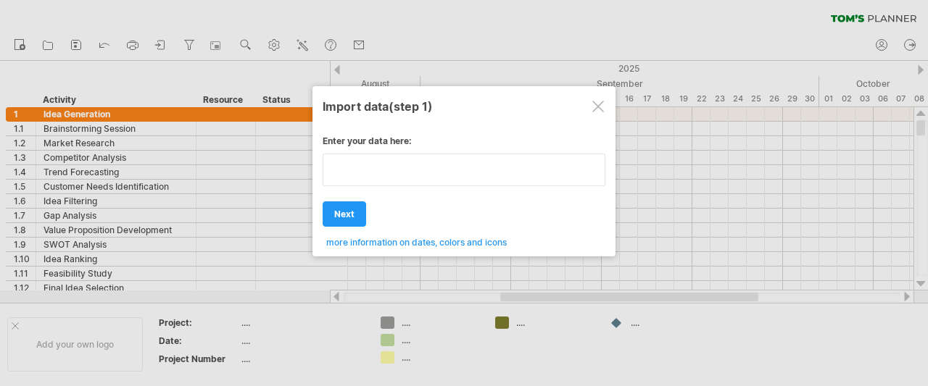
type textarea "**********"
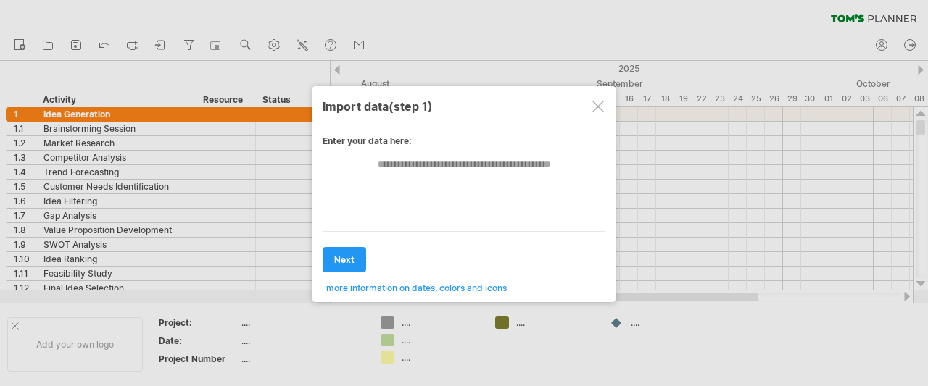
click at [358, 215] on div "Enter your data here: Your data: Weekend days ' mon tue Hide weekend days" at bounding box center [464, 209] width 283 height 169
click at [346, 251] on link "next" at bounding box center [344, 259] width 43 height 25
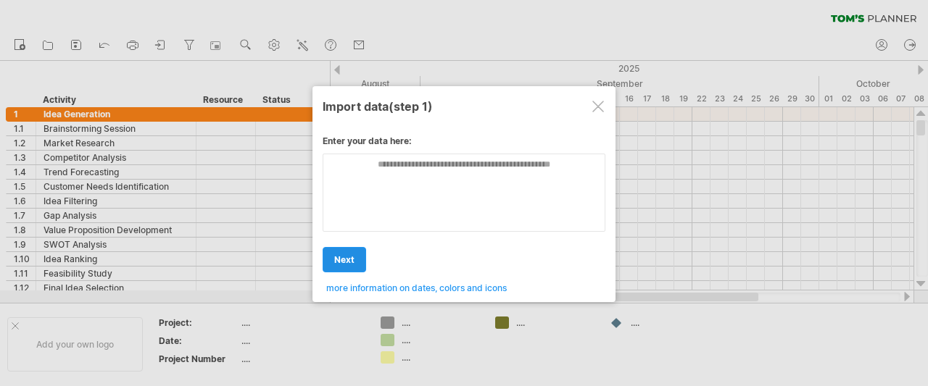
click at [346, 251] on link "next" at bounding box center [344, 259] width 43 height 25
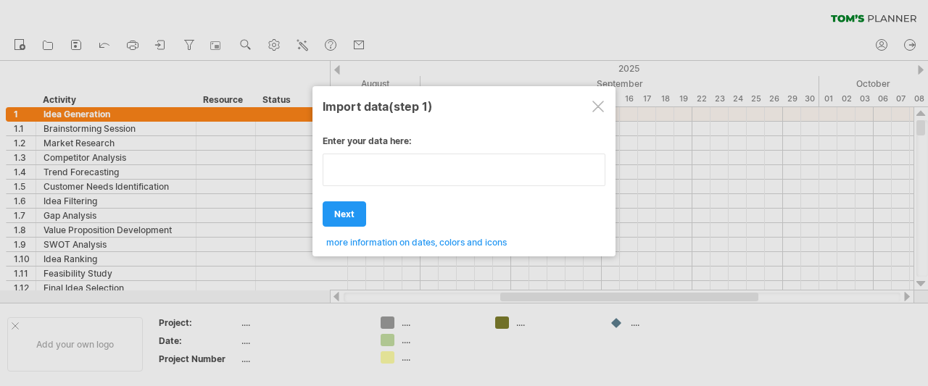
click at [375, 209] on div "Enter your data here: Your data: Weekend days ' mon tue Hide weekend days" at bounding box center [464, 186] width 283 height 123
type textarea "**********"
click at [439, 199] on div "Enter your data here: Your data: Weekend days ' mon tue Hide weekend days" at bounding box center [464, 186] width 283 height 123
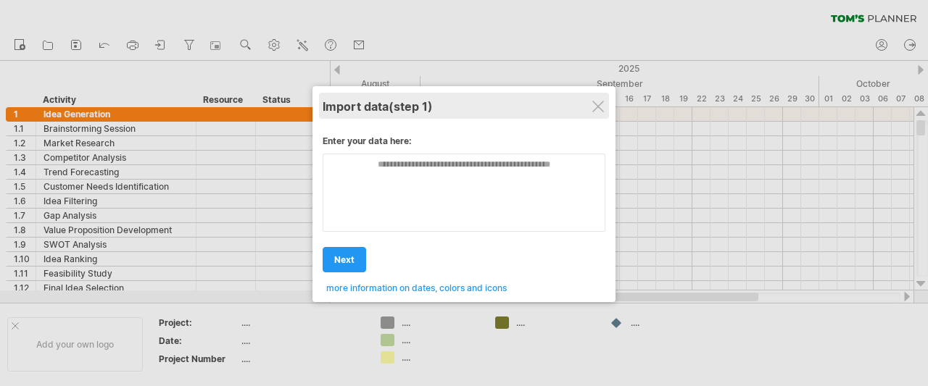
click at [599, 112] on div "Import data (step 1) Enter your data here: Your data: Weekend days ' mon tue ne…" at bounding box center [463, 194] width 303 height 216
click at [605, 100] on div "Import data (step 1)" at bounding box center [464, 106] width 283 height 26
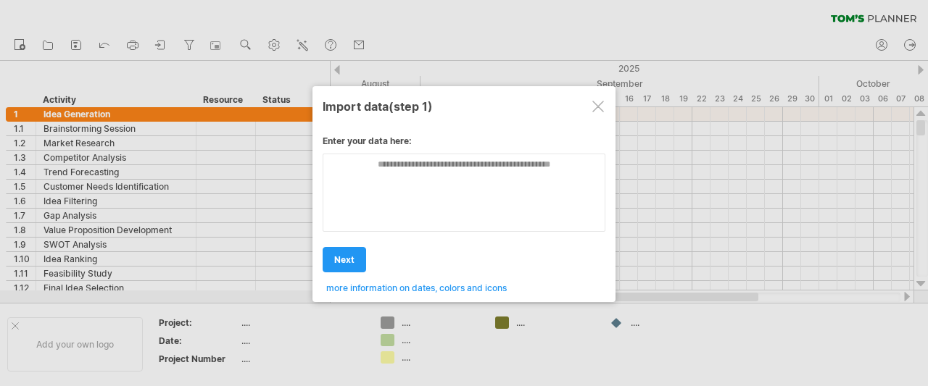
click at [596, 104] on div at bounding box center [598, 107] width 12 height 12
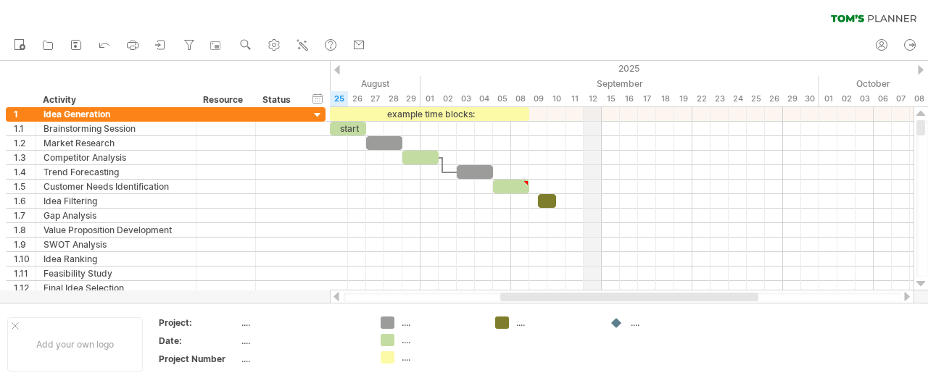
click at [596, 104] on div "12" at bounding box center [592, 98] width 18 height 15
click at [279, 42] on use at bounding box center [274, 45] width 14 height 14
select select "*"
select select "**"
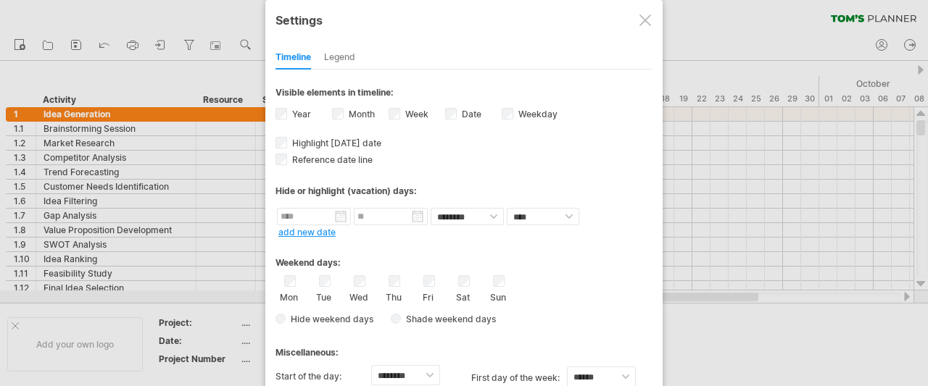
click at [645, 14] on div at bounding box center [645, 20] width 12 height 12
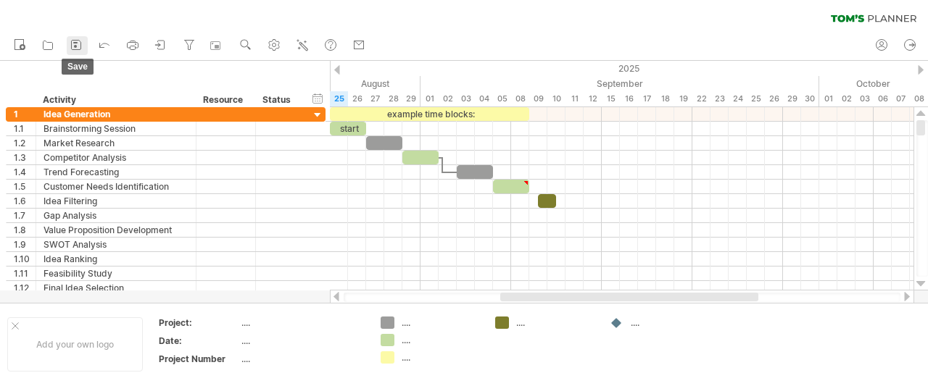
click at [67, 49] on link "save" at bounding box center [77, 45] width 21 height 19
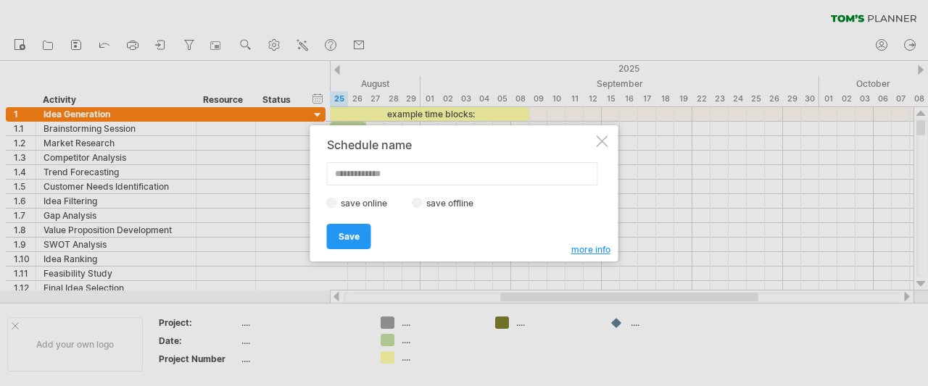
click at [444, 206] on label "save offline" at bounding box center [454, 203] width 63 height 11
click at [363, 236] on link "Save" at bounding box center [349, 236] width 44 height 25
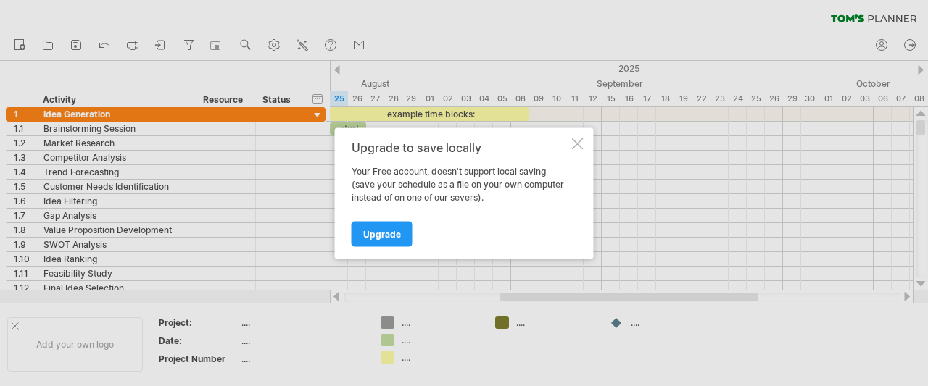
drag, startPoint x: 394, startPoint y: 167, endPoint x: 440, endPoint y: 178, distance: 46.8
click at [440, 178] on div "Your Free account, doesn't support local saving (save your schedule as a file o…" at bounding box center [460, 184] width 217 height 39
click at [399, 230] on span "Upgrade" at bounding box center [382, 233] width 38 height 11
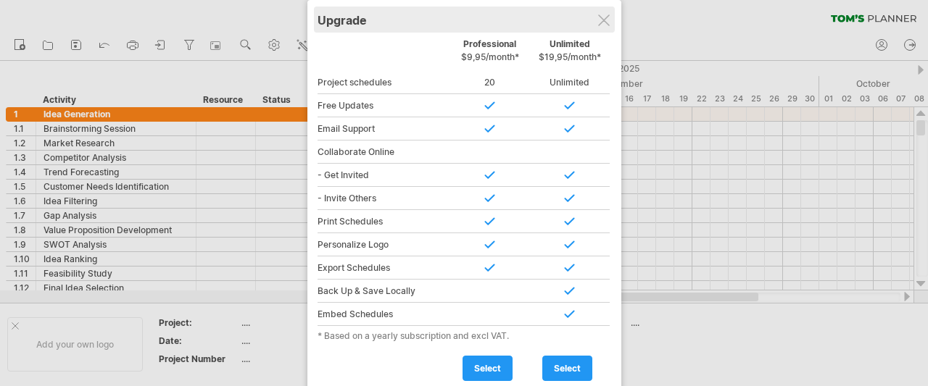
click at [599, 29] on div "Upgrade" at bounding box center [464, 20] width 294 height 26
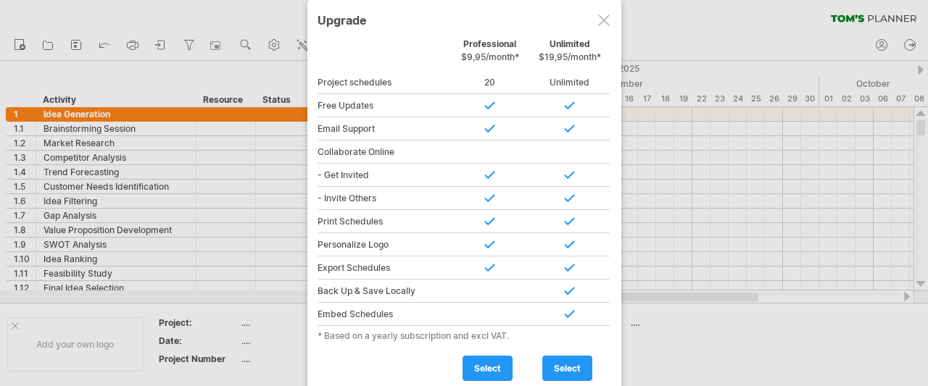
click at [605, 18] on div at bounding box center [604, 20] width 12 height 12
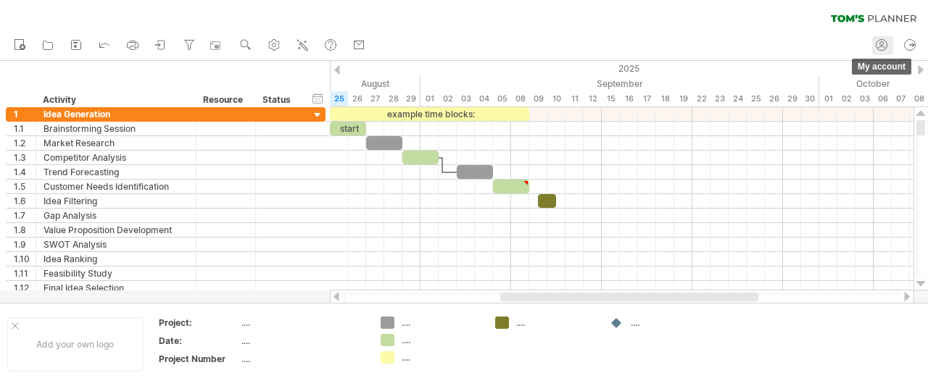
click at [878, 46] on icon at bounding box center [882, 47] width 8 height 2
type input "**********"
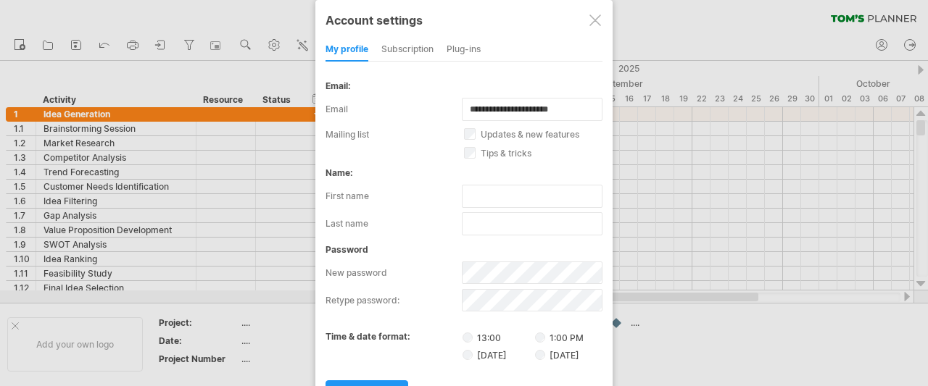
click at [431, 57] on div "subscription" at bounding box center [407, 49] width 52 height 23
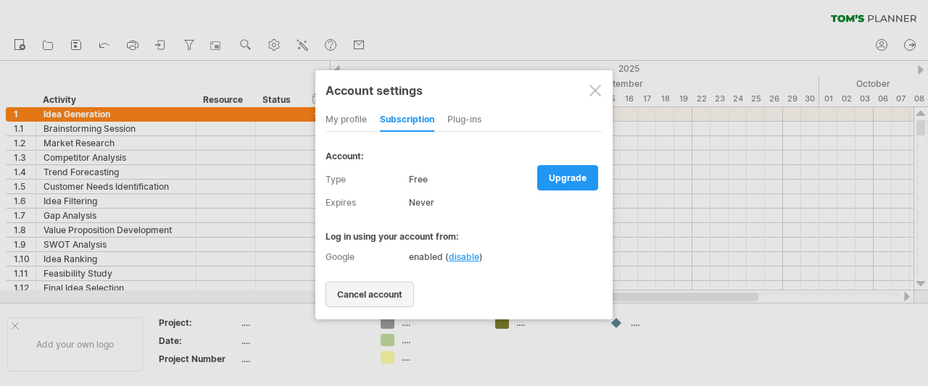
click at [396, 290] on span "cancel account" at bounding box center [369, 294] width 65 height 11
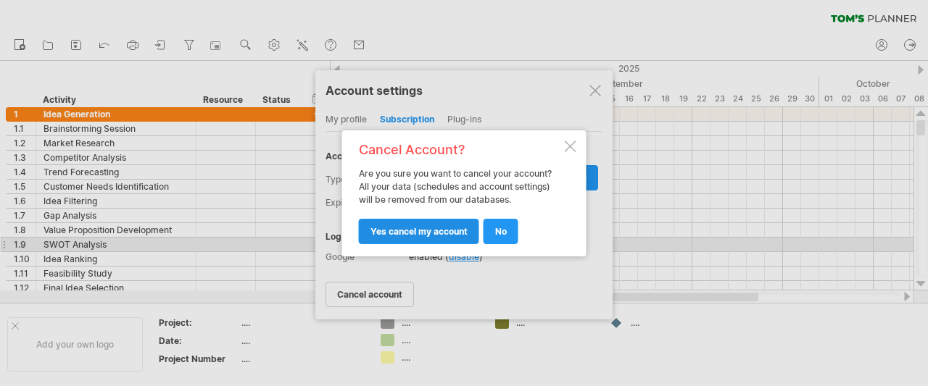
click at [413, 238] on link "yes cancel my account" at bounding box center [419, 231] width 120 height 25
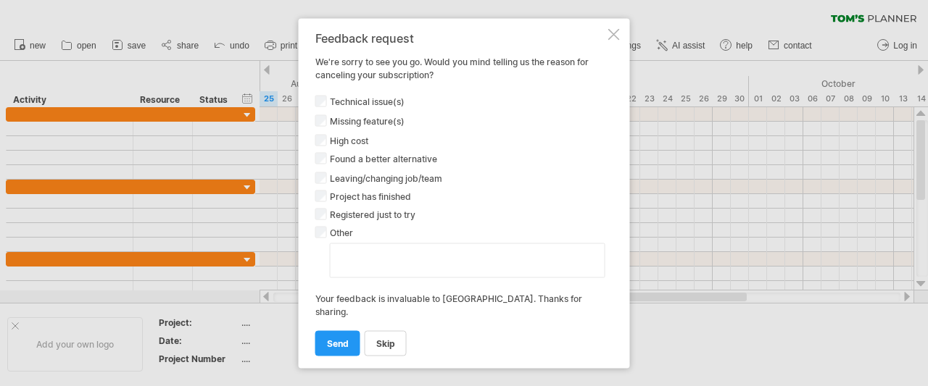
click at [380, 333] on link "Skip" at bounding box center [386, 342] width 42 height 25
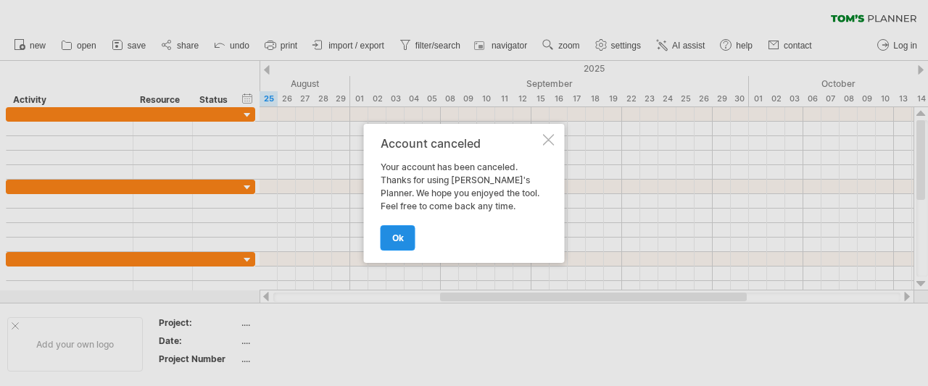
click at [402, 240] on link "ok" at bounding box center [397, 237] width 35 height 25
